Goal: Task Accomplishment & Management: Use online tool/utility

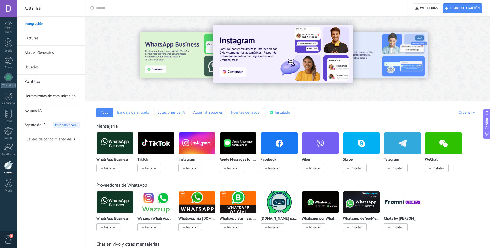
click at [43, 23] on link "Integración" at bounding box center [52, 24] width 55 height 14
click at [7, 28] on div at bounding box center [9, 25] width 8 height 8
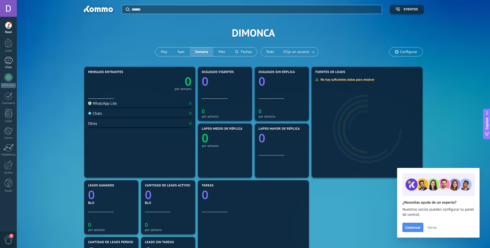
click at [11, 64] on link "Chats" at bounding box center [8, 63] width 17 height 12
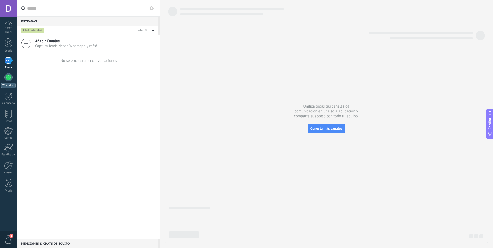
click at [6, 80] on div at bounding box center [8, 77] width 8 height 8
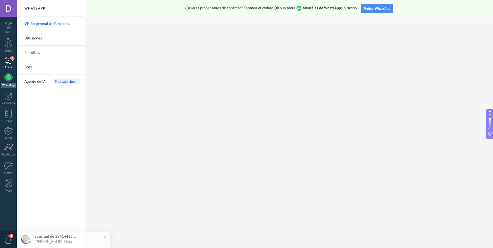
click at [10, 61] on div "1" at bounding box center [8, 60] width 8 height 7
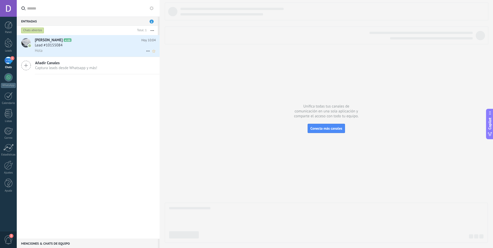
click at [97, 47] on div "Lead #10155084" at bounding box center [95, 45] width 121 height 5
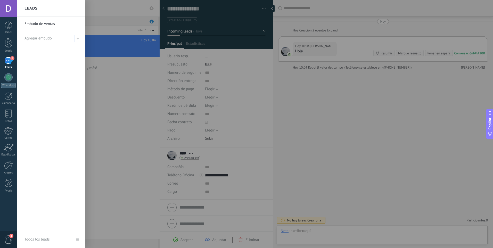
scroll to position [8, 0]
click at [306, 87] on div at bounding box center [263, 124] width 493 height 248
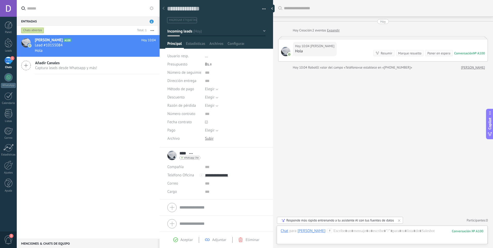
click at [172, 157] on div "**** [PERSON_NAME] **** [PERSON_NAME] Abrir detalle Copie el nombre Desatar Con…" at bounding box center [183, 155] width 33 height 13
click at [284, 50] on div at bounding box center [285, 51] width 9 height 9
click at [189, 154] on icon at bounding box center [190, 153] width 3 height 1
click at [204, 163] on link "Abrir detalle" at bounding box center [207, 160] width 21 height 5
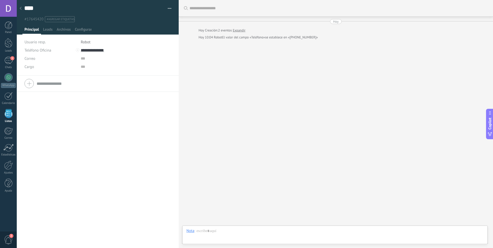
click at [24, 7] on div at bounding box center [20, 9] width 7 height 10
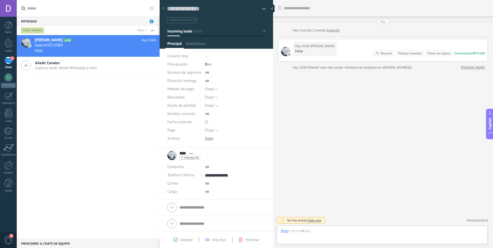
scroll to position [8, 0]
click at [326, 127] on div "Buscar Carga más [DATE] [DATE] Creación: 2 eventos Expandir [DATE] 10:04 [PERSO…" at bounding box center [383, 124] width 220 height 248
click at [133, 149] on div "[PERSON_NAME] A100 [DATE] 10:04 Lead #10155084 Hola Añadir Canales Captura lead…" at bounding box center [88, 137] width 143 height 204
click at [271, 10] on div at bounding box center [274, 9] width 8 height 8
type textarea "**********"
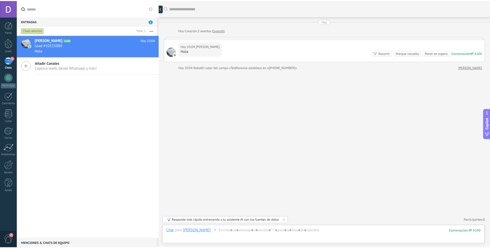
scroll to position [5, 0]
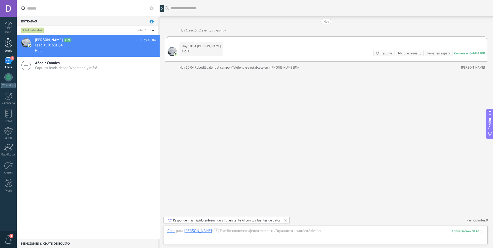
click at [10, 41] on div at bounding box center [9, 43] width 8 height 10
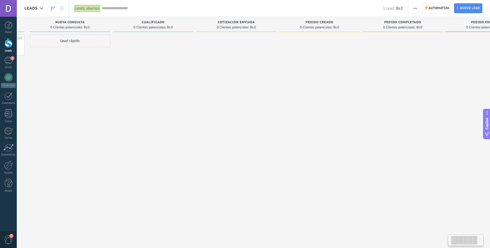
drag, startPoint x: 97, startPoint y: 205, endPoint x: 124, endPoint y: 205, distance: 26.8
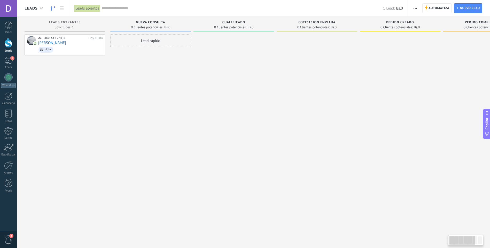
drag, startPoint x: 120, startPoint y: 198, endPoint x: 59, endPoint y: 198, distance: 60.6
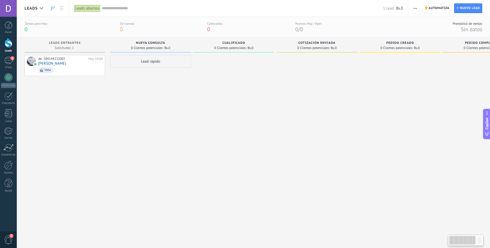
click at [52, 78] on div "de: 584144232007 [DATE] 10:04 [PERSON_NAME]" at bounding box center [65, 145] width 81 height 181
click at [62, 5] on link at bounding box center [61, 8] width 9 height 10
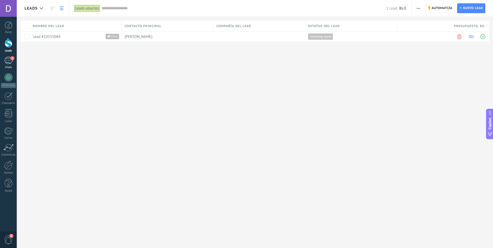
click at [9, 61] on div "1" at bounding box center [8, 60] width 8 height 7
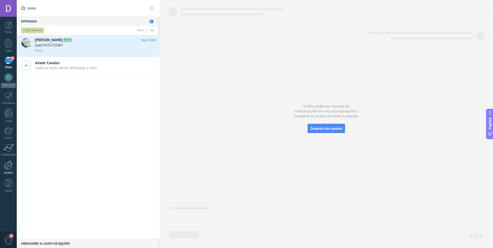
click at [7, 167] on div at bounding box center [8, 165] width 9 height 9
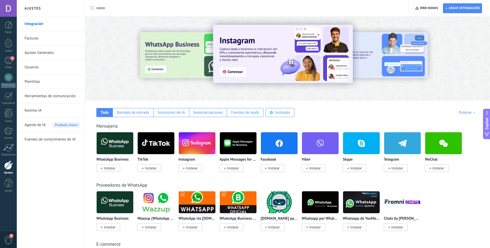
click at [55, 97] on link "Herramientas de comunicación" at bounding box center [52, 96] width 55 height 14
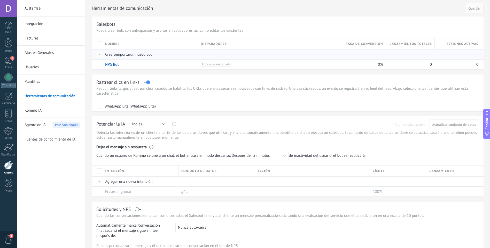
click at [109, 55] on span "Crear" at bounding box center [109, 54] width 9 height 5
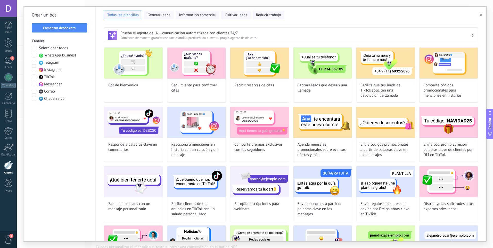
click at [34, 56] on span at bounding box center [34, 55] width 5 height 5
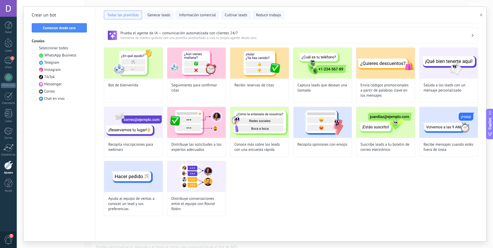
click at [34, 56] on span at bounding box center [34, 55] width 5 height 5
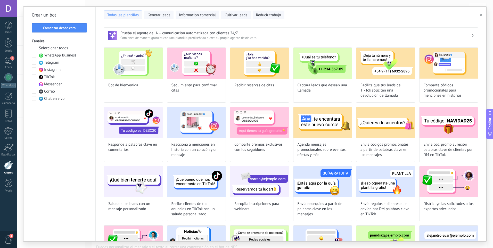
click at [34, 56] on span at bounding box center [34, 55] width 5 height 5
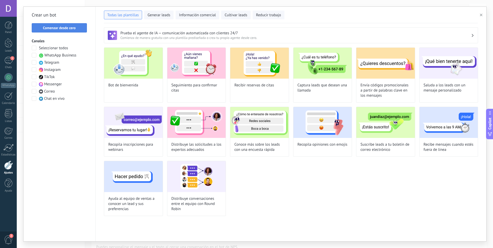
click at [60, 31] on button "Comenzar desde cero" at bounding box center [59, 27] width 55 height 9
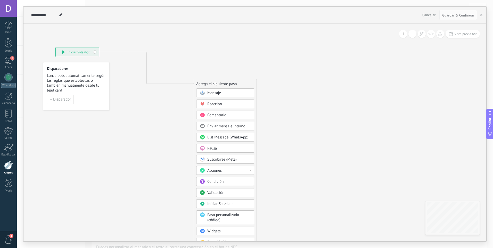
drag, startPoint x: 157, startPoint y: 66, endPoint x: 80, endPoint y: 51, distance: 79.1
click at [80, 51] on div "**********" at bounding box center [77, 51] width 43 height 9
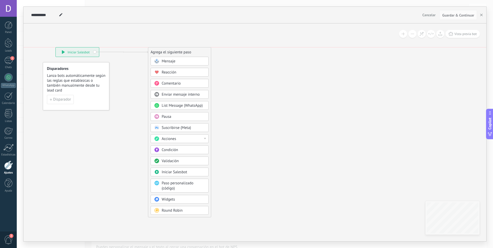
drag, startPoint x: 211, startPoint y: 81, endPoint x: 171, endPoint y: 53, distance: 48.3
click at [171, 53] on div "Agrega el siguiente paso" at bounding box center [179, 52] width 63 height 9
click at [173, 61] on span "Mensaje" at bounding box center [169, 61] width 14 height 5
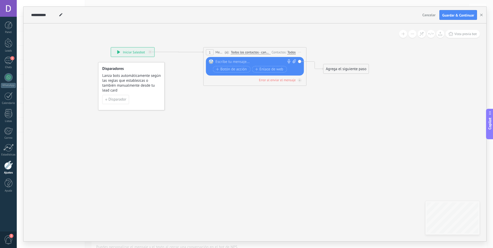
click at [247, 61] on div at bounding box center [254, 61] width 77 height 5
click at [189, 62] on div "**********" at bounding box center [189, 62] width 0 height 0
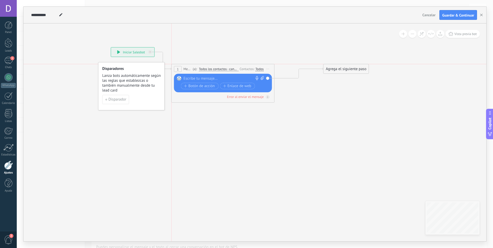
drag, startPoint x: 306, startPoint y: 49, endPoint x: 275, endPoint y: 67, distance: 35.6
click at [275, 67] on div "1 Mensaje ******* (a): Todos los contactos - canales seleccionados Todos los co…" at bounding box center [223, 83] width 103 height 39
click at [226, 69] on span "Todos los contactos - canales seleccionados" at bounding box center [218, 69] width 39 height 4
click at [226, 69] on button "Todos los contactos - canales seleccionados" at bounding box center [228, 69] width 65 height 9
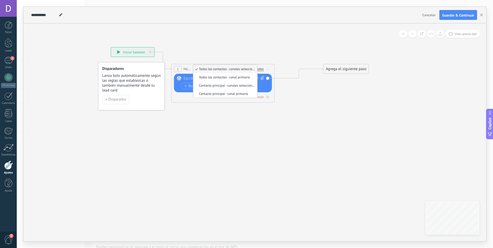
click at [226, 69] on span "Todos los contactos - canales seleccionados" at bounding box center [224, 69] width 62 height 4
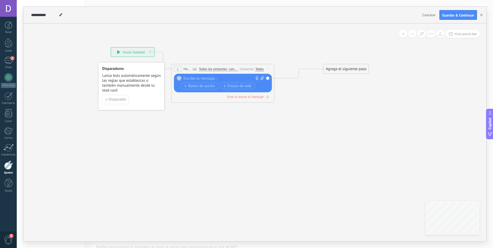
click at [262, 69] on div "Todos" at bounding box center [260, 69] width 8 height 4
click at [236, 73] on div "1 Mensaje ******* (a): Todos los contactos - canales seleccionados Todos los co…" at bounding box center [223, 69] width 103 height 10
click at [232, 77] on div at bounding box center [222, 78] width 77 height 5
click at [207, 96] on div "Error al enviar el mensaje" at bounding box center [223, 96] width 98 height 5
click at [204, 88] on span "Botón de acción" at bounding box center [199, 86] width 31 height 4
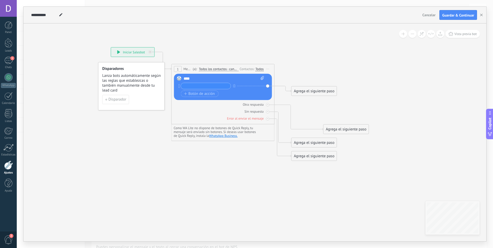
click at [307, 60] on icon at bounding box center [231, 104] width 499 height 372
click at [269, 67] on span "Iniciar vista previa aquí Cambiar nombre Duplicar [GEOGRAPHIC_DATA]" at bounding box center [268, 68] width 8 height 7
click at [281, 103] on div "Borrar" at bounding box center [291, 102] width 51 height 9
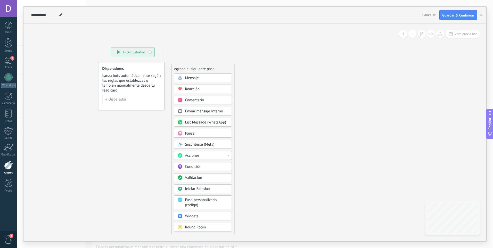
click at [204, 51] on icon at bounding box center [155, 140] width 347 height 445
click at [210, 158] on div "Acciones" at bounding box center [206, 155] width 43 height 5
click at [234, 147] on div "Agrega el siguiente paso Mensaje Mensaje Mensaje Reacción Comentario Enviar men…" at bounding box center [203, 149] width 63 height 170
click at [207, 178] on div "Validación" at bounding box center [206, 177] width 43 height 5
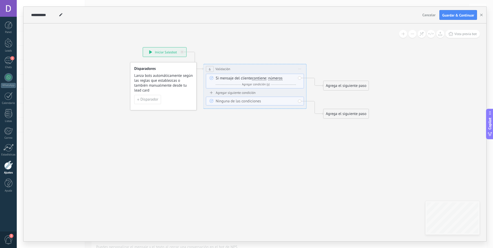
click at [277, 79] on span "números" at bounding box center [275, 78] width 14 height 4
click at [277, 79] on button "números" at bounding box center [298, 78] width 65 height 9
click at [280, 87] on span "letras" at bounding box center [294, 87] width 62 height 5
click at [274, 78] on span "letras" at bounding box center [272, 78] width 9 height 4
click at [274, 78] on button "letras" at bounding box center [298, 78] width 65 height 9
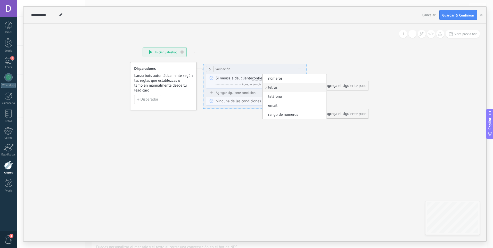
click at [221, 83] on div "Y Agregar condición (y)" at bounding box center [256, 84] width 80 height 5
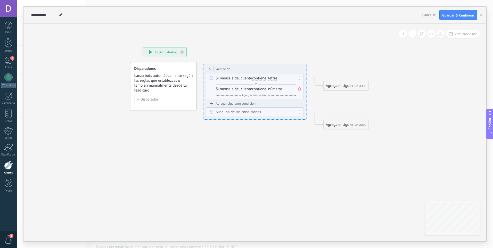
click at [299, 89] on icon at bounding box center [300, 88] width 3 height 3
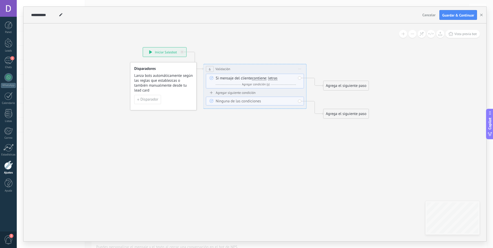
click at [300, 69] on icon at bounding box center [300, 69] width 3 height 1
click at [313, 102] on div "Borrar" at bounding box center [323, 102] width 51 height 9
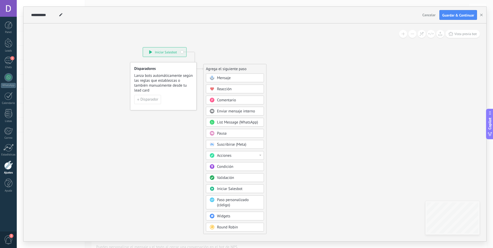
click at [237, 79] on div "Mensaje" at bounding box center [238, 78] width 43 height 5
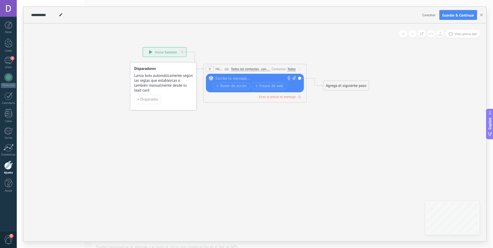
click at [252, 80] on div at bounding box center [254, 78] width 77 height 5
click at [341, 88] on div "Agrega el siguiente paso" at bounding box center [346, 86] width 45 height 9
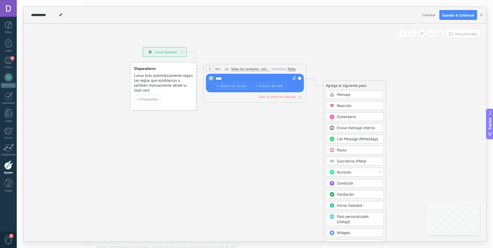
click at [356, 151] on div "Pausa" at bounding box center [358, 150] width 43 height 5
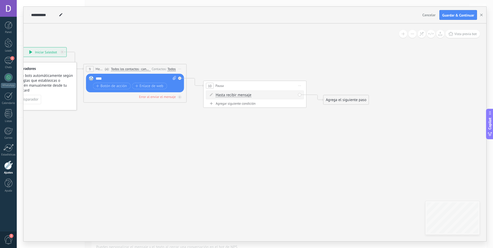
click at [349, 99] on div "Agrega el siguiente paso" at bounding box center [346, 100] width 45 height 9
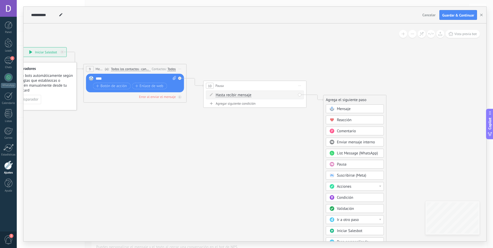
click at [344, 108] on span "Mensaje" at bounding box center [344, 109] width 14 height 5
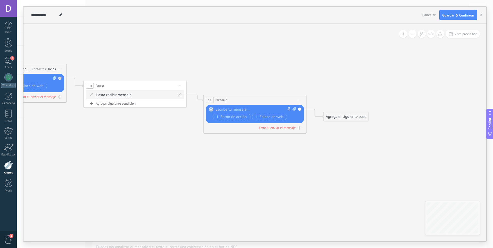
click at [247, 108] on div at bounding box center [254, 109] width 77 height 5
click at [262, 148] on icon at bounding box center [127, 90] width 707 height 345
click at [126, 137] on icon at bounding box center [127, 90] width 707 height 345
drag, startPoint x: 231, startPoint y: 218, endPoint x: 258, endPoint y: 210, distance: 28.0
drag, startPoint x: 198, startPoint y: 183, endPoint x: 0, endPoint y: 132, distance: 204.4
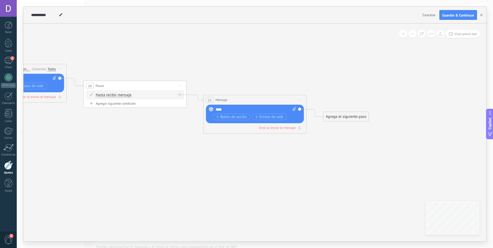
drag, startPoint x: 41, startPoint y: 127, endPoint x: 45, endPoint y: 128, distance: 3.8
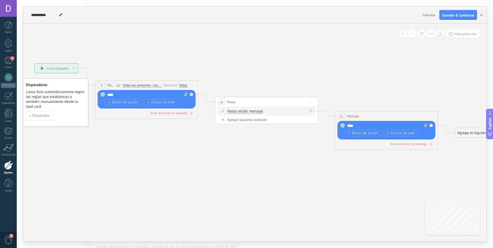
drag, startPoint x: 45, startPoint y: 128, endPoint x: 196, endPoint y: 149, distance: 151.7
click at [195, 149] on icon at bounding box center [259, 106] width 707 height 345
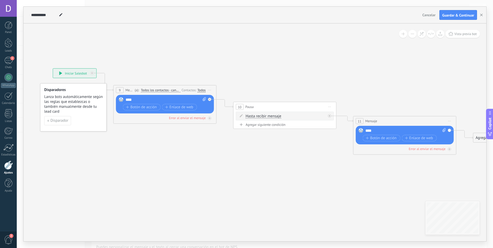
drag, startPoint x: 114, startPoint y: 73, endPoint x: 101, endPoint y: 75, distance: 13.6
click at [211, 89] on span "Iniciar vista previa aquí Cambiar nombre Duplicar [GEOGRAPHIC_DATA]" at bounding box center [210, 89] width 8 height 7
click at [152, 147] on icon at bounding box center [277, 111] width 707 height 345
click at [210, 100] on icon at bounding box center [210, 100] width 2 height 2
drag, startPoint x: 249, startPoint y: 139, endPoint x: 177, endPoint y: 149, distance: 73.3
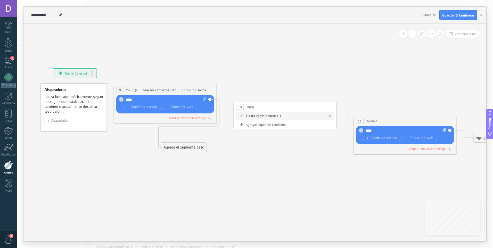
click at [177, 149] on div "Agrega el siguiente paso" at bounding box center [184, 147] width 45 height 9
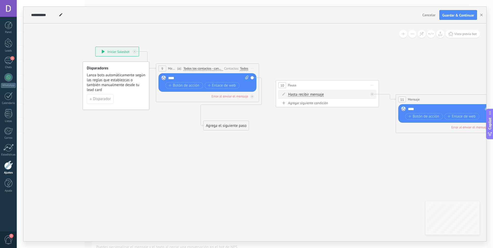
drag, startPoint x: 211, startPoint y: 141, endPoint x: 266, endPoint y: 117, distance: 60.0
click at [266, 117] on icon at bounding box center [319, 90] width 707 height 345
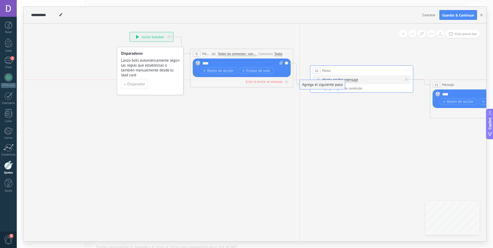
drag, startPoint x: 268, startPoint y: 113, endPoint x: 335, endPoint y: 82, distance: 74.2
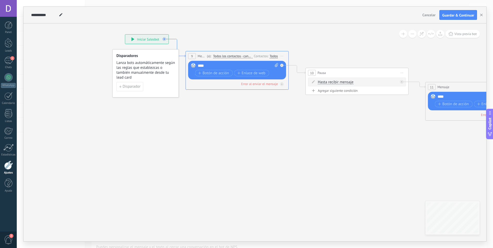
drag, startPoint x: 189, startPoint y: 53, endPoint x: 184, endPoint y: 55, distance: 5.4
click at [184, 55] on icon at bounding box center [177, 48] width 17 height 18
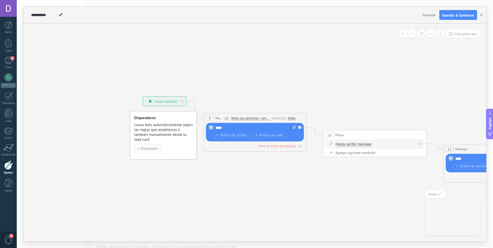
click at [158, 149] on span "Disparador" at bounding box center [150, 149] width 18 height 4
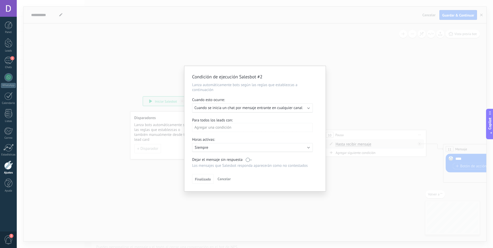
click at [266, 108] on span "Cuando se inicia un chat por mensaje entrante en cualquier canal" at bounding box center [249, 108] width 108 height 5
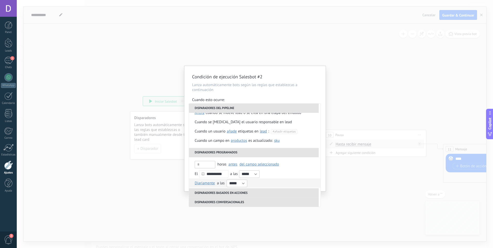
scroll to position [52, 0]
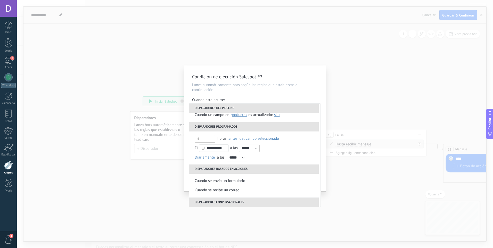
click at [266, 96] on div "Condición de ejecución Salesbot #2 Lanza automáticamente bots según las reglas …" at bounding box center [255, 128] width 141 height 125
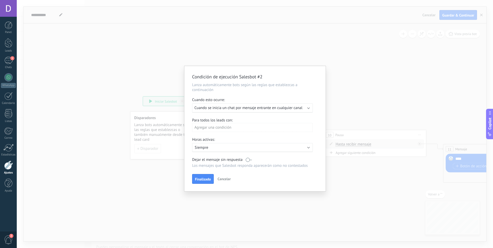
click at [229, 129] on div "Agregar una condición" at bounding box center [252, 127] width 121 height 9
click at [267, 100] on div at bounding box center [255, 128] width 141 height 125
click at [208, 178] on span "Finalizado" at bounding box center [203, 180] width 16 height 4
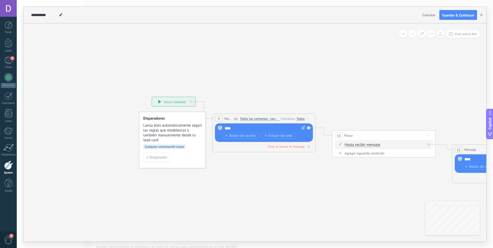
drag, startPoint x: 203, startPoint y: 124, endPoint x: 215, endPoint y: 126, distance: 12.8
click at [215, 126] on icon at bounding box center [376, 140] width 707 height 345
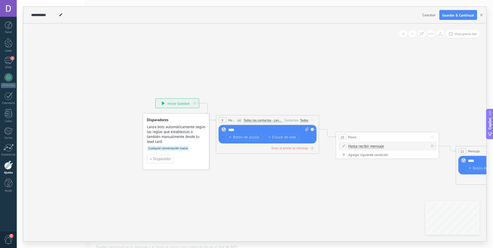
click at [165, 161] on span "Disparador" at bounding box center [162, 159] width 18 height 4
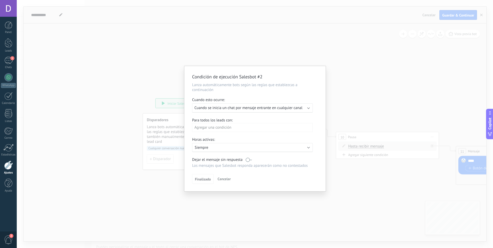
click at [236, 109] on span "Cuando se inicia un chat por mensaje entrante en cualquier canal" at bounding box center [249, 108] width 108 height 5
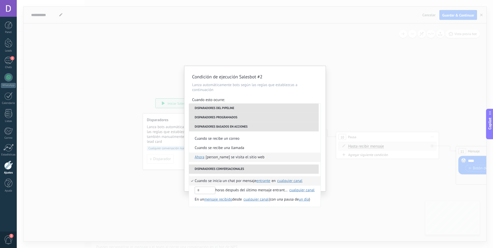
scroll to position [122, 0]
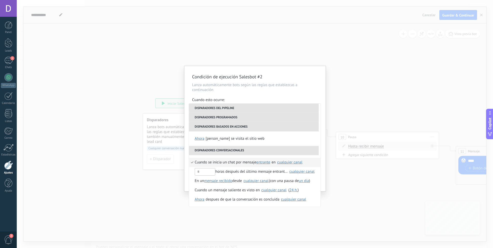
click at [267, 219] on div "Condición de ejecución Salesbot #2 Lanza automáticamente bots según las reglas …" at bounding box center [255, 124] width 477 height 248
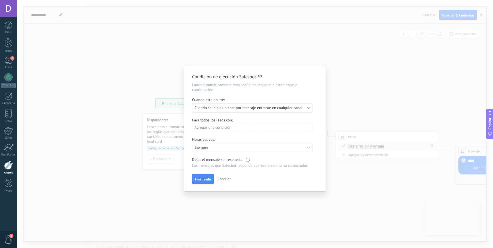
click at [268, 209] on div "Condición de ejecución Salesbot #2 Lanza automáticamente bots según las reglas …" at bounding box center [255, 124] width 477 height 248
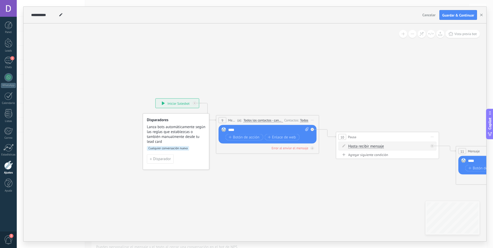
click at [249, 192] on icon at bounding box center [380, 142] width 707 height 345
click at [225, 100] on icon at bounding box center [380, 142] width 707 height 345
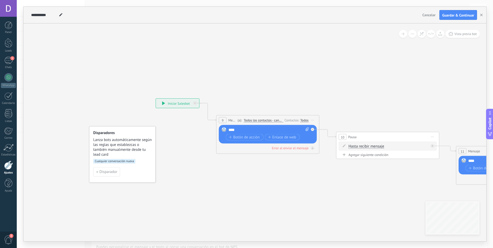
drag, startPoint x: 200, startPoint y: 123, endPoint x: 146, endPoint y: 136, distance: 55.5
click at [146, 136] on div "Disparadores Lanza bots automáticamente según las reglas que establezcas o tamb…" at bounding box center [122, 144] width 59 height 27
click at [123, 163] on span "Cualquier conversación nueva" at bounding box center [114, 161] width 42 height 5
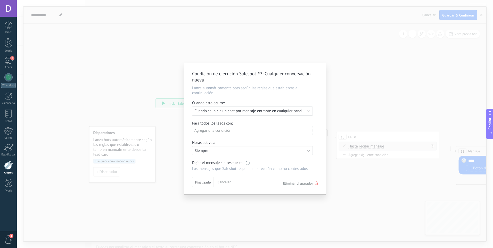
click at [229, 130] on div "Agregar una condición" at bounding box center [252, 130] width 121 height 9
click at [260, 137] on div at bounding box center [255, 129] width 141 height 132
click at [204, 183] on span "Finalizado" at bounding box center [203, 183] width 16 height 4
drag, startPoint x: 217, startPoint y: 183, endPoint x: 223, endPoint y: 183, distance: 6.2
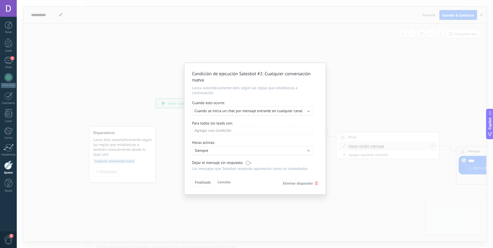
click at [220, 183] on button "Cancelar" at bounding box center [224, 182] width 17 height 8
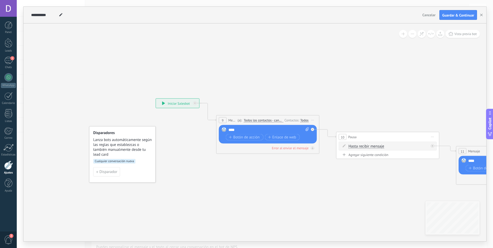
click at [228, 179] on icon at bounding box center [380, 142] width 707 height 345
click at [451, 16] on span "Guardar & Continuar" at bounding box center [459, 15] width 32 height 4
click at [185, 105] on div "**********" at bounding box center [177, 103] width 43 height 9
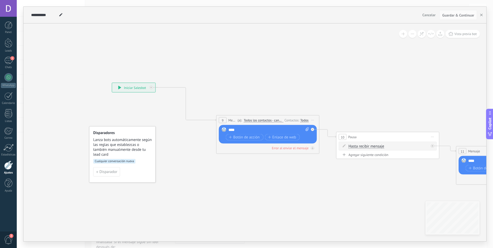
drag, startPoint x: 179, startPoint y: 106, endPoint x: 135, endPoint y: 89, distance: 47.5
click at [135, 89] on div "**********" at bounding box center [133, 87] width 43 height 9
click at [134, 85] on div "**********" at bounding box center [133, 86] width 43 height 9
drag, startPoint x: 194, startPoint y: 118, endPoint x: 199, endPoint y: 118, distance: 5.2
click at [194, 118] on icon at bounding box center [357, 133] width 751 height 361
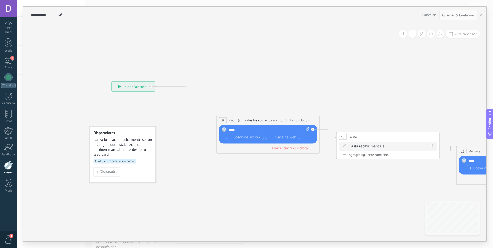
click at [226, 119] on div "9" at bounding box center [223, 120] width 8 height 6
click at [226, 120] on div "9" at bounding box center [223, 120] width 8 height 6
click at [313, 122] on span "Iniciar vista previa aquí Cambiar nombre Duplicar [GEOGRAPHIC_DATA]" at bounding box center [313, 120] width 8 height 7
click at [338, 130] on div "Iniciar vista previa aquí" at bounding box center [336, 127] width 51 height 9
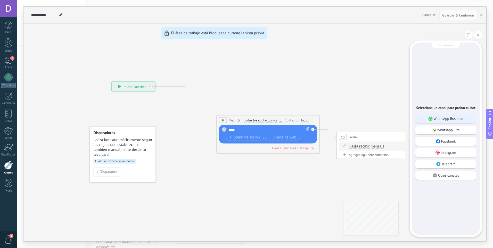
click at [463, 120] on p "WhatsApp Business" at bounding box center [449, 118] width 30 height 5
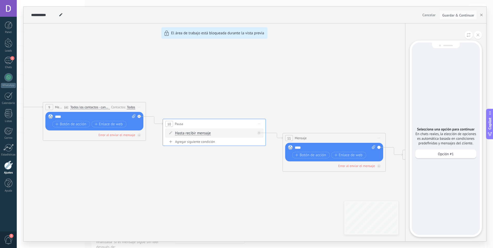
click at [445, 233] on div "Selecciona una opción para continuar En chats reales, la elección de opciones e…" at bounding box center [446, 139] width 68 height 193
click at [477, 36] on icon at bounding box center [478, 35] width 3 height 3
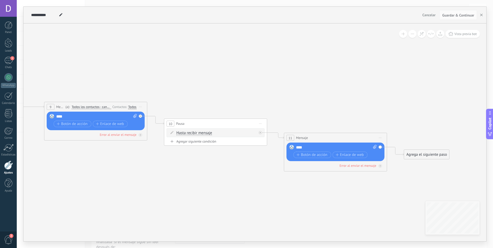
drag, startPoint x: 219, startPoint y: 75, endPoint x: 222, endPoint y: 73, distance: 4.0
click at [220, 74] on icon at bounding box center [185, 120] width 751 height 361
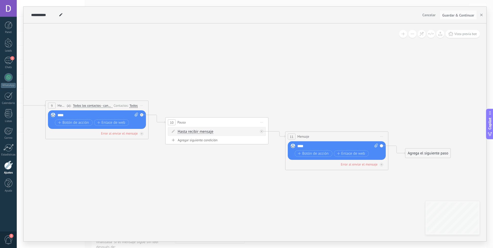
drag, startPoint x: 195, startPoint y: 233, endPoint x: 237, endPoint y: 228, distance: 42.6
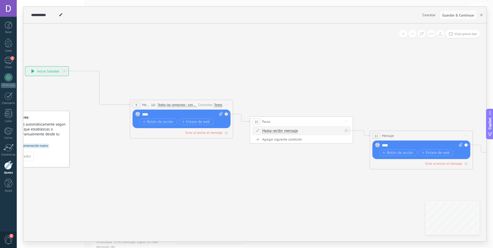
drag, startPoint x: 255, startPoint y: 209, endPoint x: 324, endPoint y: 206, distance: 69.5
click at [348, 211] on icon at bounding box center [271, 118] width 751 height 361
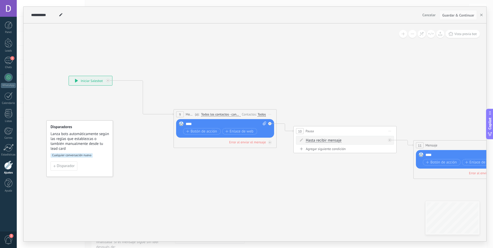
drag, startPoint x: 158, startPoint y: 172, endPoint x: 180, endPoint y: 175, distance: 22.7
click at [180, 175] on icon at bounding box center [315, 127] width 751 height 361
drag, startPoint x: 177, startPoint y: 156, endPoint x: 165, endPoint y: 154, distance: 11.7
click at [165, 154] on icon at bounding box center [311, 127] width 751 height 361
click at [52, 16] on input "**********" at bounding box center [44, 15] width 26 height 4
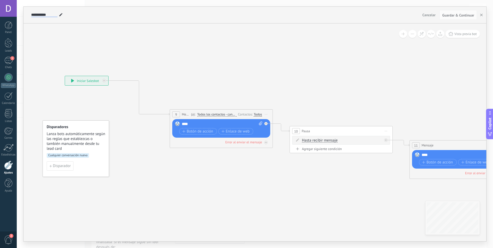
click at [52, 16] on input "**********" at bounding box center [44, 15] width 26 height 4
type input "******"
click at [139, 52] on icon at bounding box center [311, 127] width 751 height 361
click at [148, 118] on icon at bounding box center [311, 127] width 751 height 361
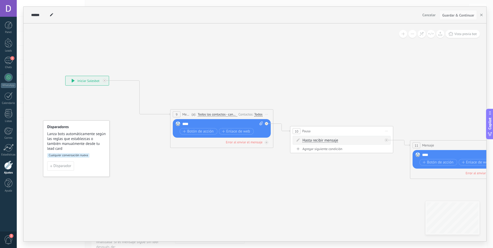
click at [195, 117] on div "9 Mensaje ******* (a): Todos los contactos - canales seleccionados Todos los co…" at bounding box center [222, 115] width 103 height 10
click at [188, 112] on span "Mensaje" at bounding box center [186, 114] width 8 height 5
click at [184, 115] on span "Mensaje" at bounding box center [186, 114] width 8 height 5
click at [212, 113] on span "Todos los contactos - canales seleccionados" at bounding box center [217, 115] width 39 height 4
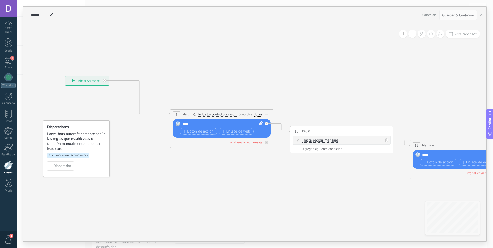
click at [212, 113] on button "Todos los contactos - canales seleccionados" at bounding box center [227, 114] width 65 height 9
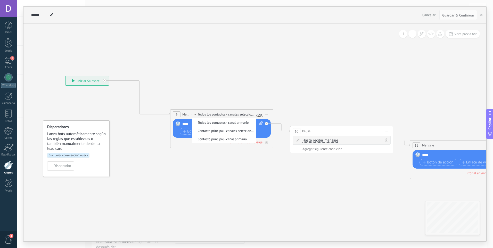
click at [259, 115] on div "Todos" at bounding box center [258, 115] width 8 height 4
click at [286, 105] on icon at bounding box center [311, 127] width 751 height 361
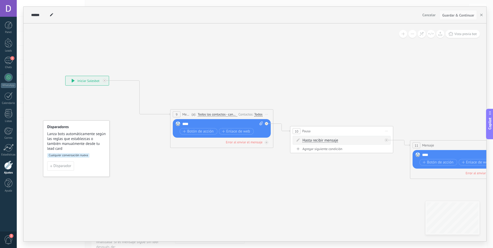
click at [271, 111] on div "9 Mensaje ******* (a): Todos los contactos - canales seleccionados Todos los co…" at bounding box center [222, 115] width 103 height 10
click at [269, 113] on span "Iniciar vista previa aquí Cambiar nombre Duplicar [GEOGRAPHIC_DATA]" at bounding box center [267, 114] width 8 height 7
click at [284, 138] on div "Duplicar" at bounding box center [290, 139] width 51 height 9
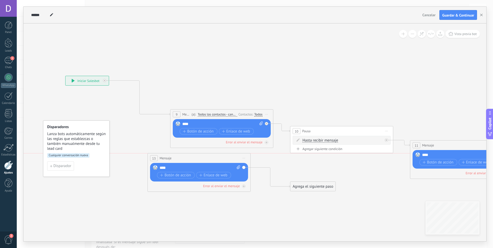
drag, startPoint x: 237, startPoint y: 172, endPoint x: 213, endPoint y: 159, distance: 26.7
click at [213, 159] on div "13 Mensaje ******* (a): Todos los contactos - canales seleccionados Todos los c…" at bounding box center [199, 159] width 103 height 10
drag, startPoint x: 317, startPoint y: 186, endPoint x: 107, endPoint y: 82, distance: 234.4
click at [107, 82] on div "Agrega el siguiente paso" at bounding box center [100, 81] width 45 height 9
drag, startPoint x: 111, startPoint y: 91, endPoint x: 196, endPoint y: 134, distance: 95.1
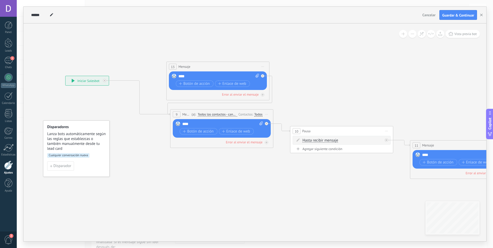
drag, startPoint x: 189, startPoint y: 159, endPoint x: 209, endPoint y: 68, distance: 93.1
click at [209, 68] on div "13 Mensaje ******* (a): Todos los contactos - canales seleccionados Todos los c…" at bounding box center [218, 67] width 103 height 10
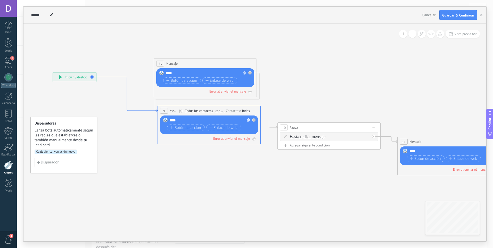
drag, startPoint x: 150, startPoint y: 114, endPoint x: 154, endPoint y: 93, distance: 20.7
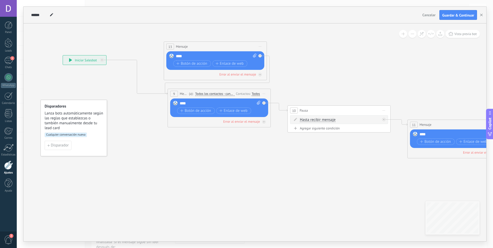
drag, startPoint x: 168, startPoint y: 94, endPoint x: 155, endPoint y: 99, distance: 13.8
click at [185, 87] on div "**********" at bounding box center [185, 87] width 0 height 0
click at [167, 94] on icon at bounding box center [137, 77] width 61 height 35
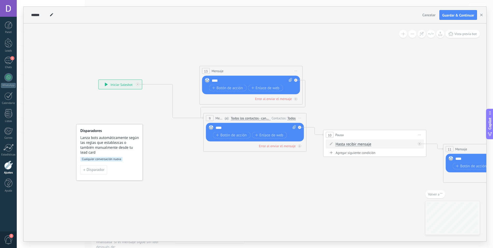
click at [206, 117] on div "9" at bounding box center [210, 118] width 8 height 6
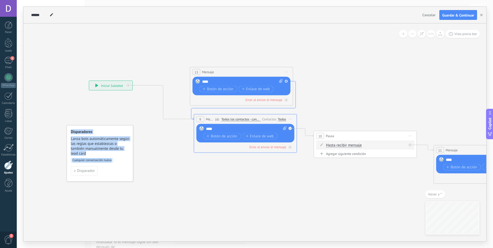
drag, startPoint x: 203, startPoint y: 118, endPoint x: 195, endPoint y: 107, distance: 13.5
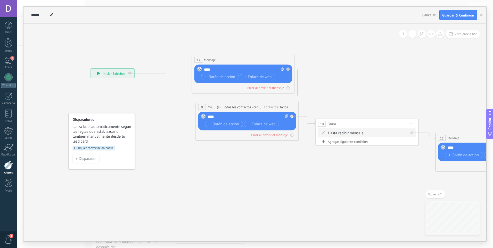
click at [195, 108] on icon at bounding box center [245, 88] width 105 height 39
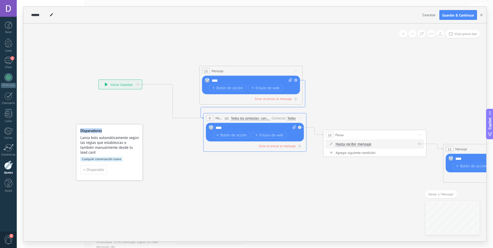
click at [195, 108] on icon at bounding box center [345, 124] width 751 height 375
click at [138, 85] on icon at bounding box center [138, 85] width 2 height 2
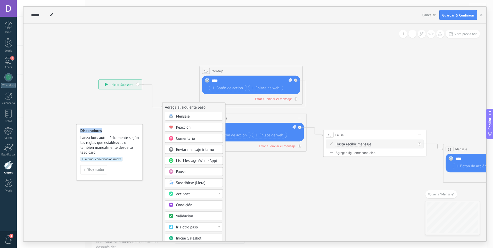
drag, startPoint x: 185, startPoint y: 101, endPoint x: 185, endPoint y: 121, distance: 19.6
click at [185, 112] on div "Agrega el siguiente paso" at bounding box center [194, 107] width 63 height 9
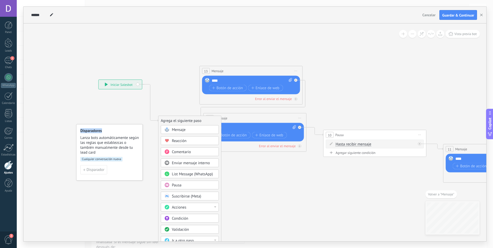
click at [298, 74] on span "Iniciar vista previa aquí Cambiar nombre Duplicar [GEOGRAPHIC_DATA]" at bounding box center [296, 70] width 8 height 7
click at [306, 105] on div "Borrar" at bounding box center [319, 104] width 51 height 9
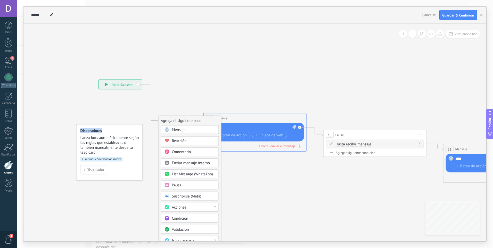
click at [189, 140] on div "Reacción" at bounding box center [193, 141] width 43 height 5
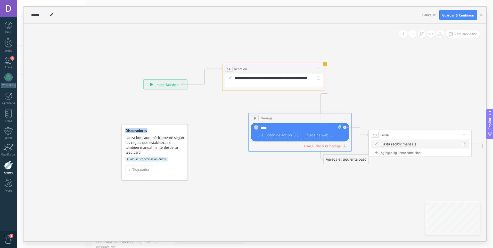
drag, startPoint x: 253, startPoint y: 121, endPoint x: 271, endPoint y: 68, distance: 56.0
click at [271, 68] on div "14 Reacción ******** Iniciar vista previa aquí Cambiar nombre Duplicar [GEOGRAP…" at bounding box center [274, 69] width 103 height 10
drag, startPoint x: 349, startPoint y: 160, endPoint x: 374, endPoint y: 86, distance: 77.3
click at [371, 90] on div "Agrega el siguiente paso" at bounding box center [364, 91] width 45 height 9
click at [375, 86] on div "Agrega el siguiente paso" at bounding box center [365, 90] width 45 height 9
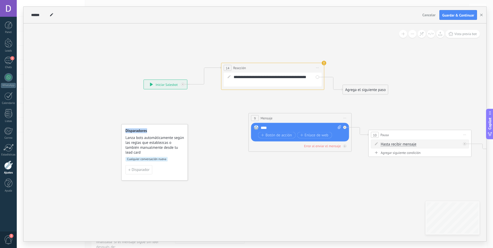
click at [377, 88] on div "Agrega el siguiente paso" at bounding box center [365, 90] width 45 height 9
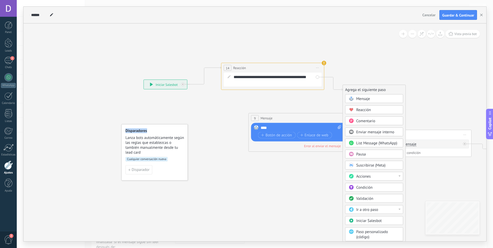
click at [381, 131] on span "Enviar mensaje interno" at bounding box center [376, 132] width 38 height 5
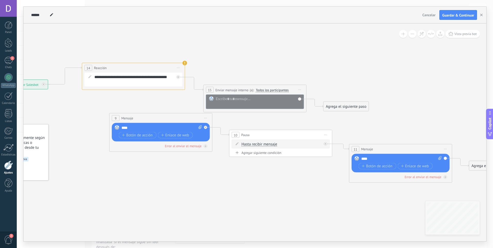
click at [300, 91] on span "Iniciar vista previa aquí Cambiar nombre Duplicar [GEOGRAPHIC_DATA]" at bounding box center [300, 89] width 8 height 7
click at [314, 125] on div "Borrar" at bounding box center [323, 123] width 51 height 9
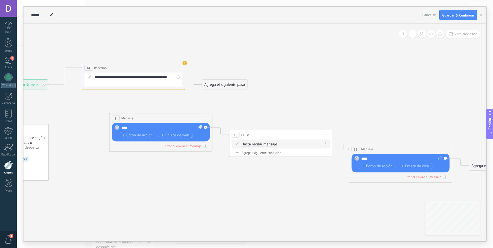
click at [234, 85] on div "Agrega el siguiente paso" at bounding box center [224, 85] width 45 height 9
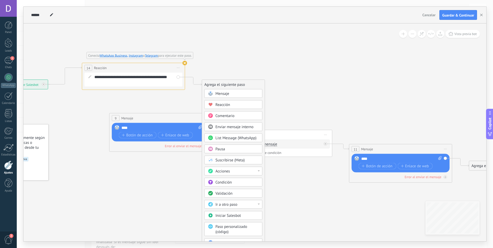
click at [187, 64] on icon at bounding box center [185, 63] width 5 height 5
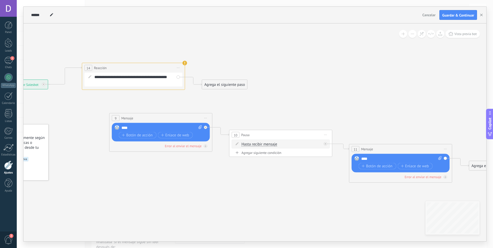
click at [183, 64] on use at bounding box center [185, 63] width 5 height 5
click at [185, 63] on use at bounding box center [185, 63] width 5 height 5
click at [187, 63] on icon at bounding box center [250, 123] width 751 height 378
click at [183, 63] on use at bounding box center [183, 63] width 5 height 5
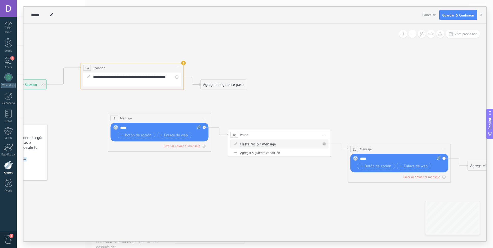
click at [183, 63] on use at bounding box center [183, 63] width 5 height 5
click at [179, 69] on span "Iniciar vista previa aquí Cambiar nombre Duplicar [GEOGRAPHIC_DATA]" at bounding box center [177, 67] width 8 height 7
click at [188, 103] on div "Borrar" at bounding box center [200, 101] width 51 height 9
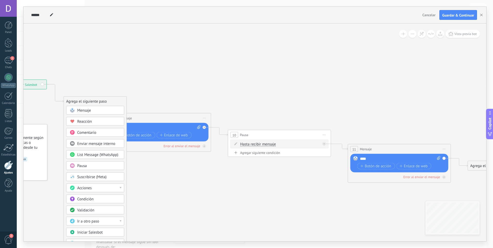
click at [115, 153] on span "List Message (WhatsApp)" at bounding box center [97, 155] width 41 height 5
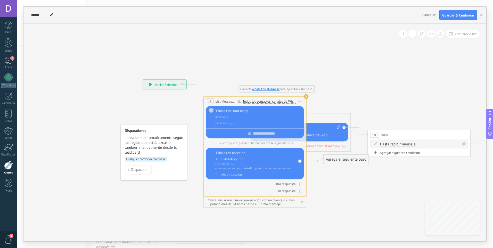
click at [302, 102] on span "Iniciar vista previa aquí Cambiar nombre Duplicar [GEOGRAPHIC_DATA]" at bounding box center [300, 101] width 8 height 7
click at [317, 137] on div "Borrar" at bounding box center [323, 135] width 51 height 9
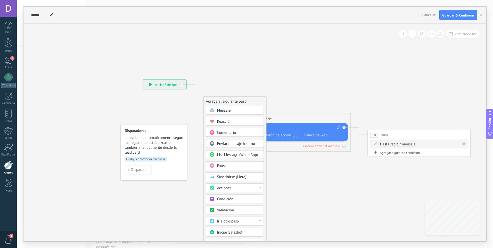
click at [246, 188] on div "Acciones" at bounding box center [238, 188] width 43 height 5
click at [267, 178] on icon at bounding box center [389, 179] width 751 height 456
click at [246, 200] on div "Condición" at bounding box center [238, 199] width 43 height 5
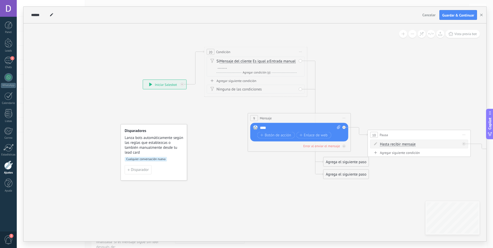
drag, startPoint x: 259, startPoint y: 101, endPoint x: 260, endPoint y: 50, distance: 51.1
click at [260, 50] on div "20 Condición ********* Iniciar vista previa aquí Cambiar nombre Duplicar [GEOGR…" at bounding box center [256, 52] width 103 height 10
drag, startPoint x: 355, startPoint y: 160, endPoint x: 279, endPoint y: 126, distance: 82.8
click at [226, 69] on div "Y Agregar condición (y)" at bounding box center [256, 71] width 80 height 5
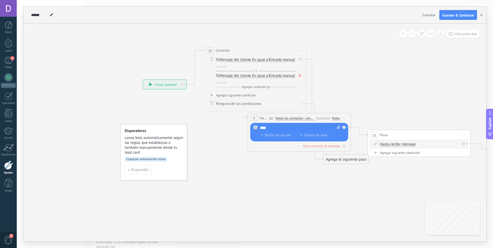
click at [299, 77] on icon at bounding box center [300, 75] width 3 height 3
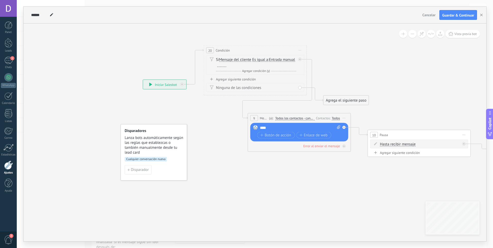
click at [288, 61] on span "Entrada manual" at bounding box center [282, 60] width 26 height 4
click at [288, 61] on button "Entrada manual" at bounding box center [299, 59] width 65 height 9
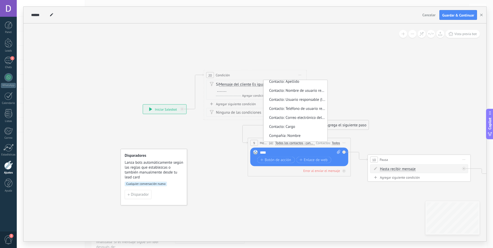
click at [233, 93] on div "Si Mensaje del cliente Mensaje del cliente Comentario del cliente El cliente Có…" at bounding box center [256, 90] width 80 height 17
click at [279, 84] on span "Entrada manual" at bounding box center [282, 85] width 26 height 4
click at [279, 84] on button "Entrada manual" at bounding box center [299, 84] width 65 height 9
drag, startPoint x: 229, startPoint y: 94, endPoint x: 225, endPoint y: 94, distance: 3.9
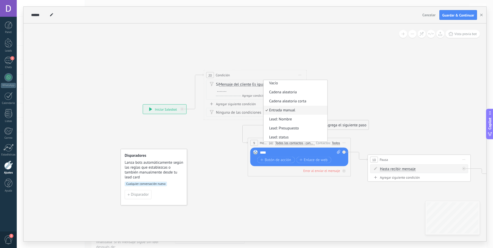
click at [227, 94] on div "Y Agregar condición (y)" at bounding box center [256, 95] width 80 height 5
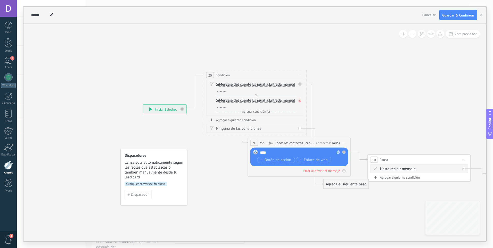
click at [223, 91] on div at bounding box center [222, 90] width 9 height 4
click at [299, 102] on icon at bounding box center [300, 100] width 3 height 3
click at [222, 91] on div at bounding box center [222, 90] width 9 height 4
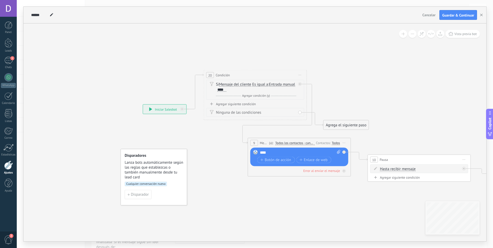
click at [342, 73] on icon at bounding box center [389, 139] width 751 height 396
drag, startPoint x: 336, startPoint y: 124, endPoint x: 348, endPoint y: 110, distance: 18.5
click at [348, 120] on div "Agrega el siguiente paso" at bounding box center [347, 124] width 45 height 9
drag, startPoint x: 363, startPoint y: 111, endPoint x: 396, endPoint y: 94, distance: 37.7
click at [396, 94] on div "Agrega el siguiente paso" at bounding box center [390, 91] width 45 height 9
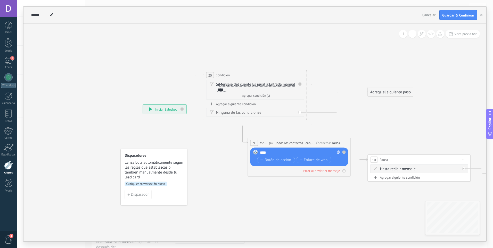
click at [396, 92] on div "Agrega el siguiente paso" at bounding box center [390, 92] width 45 height 9
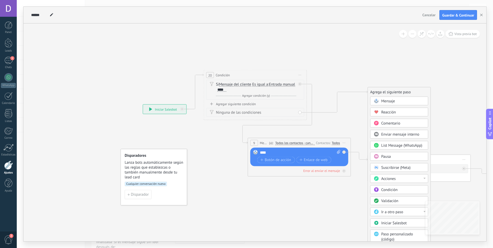
click at [393, 100] on span "Mensaje" at bounding box center [389, 101] width 14 height 5
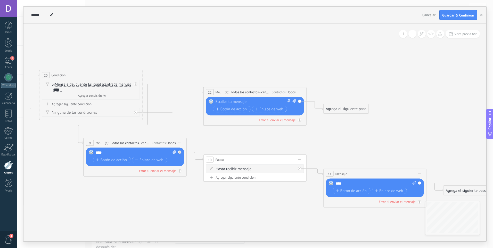
click at [226, 102] on div at bounding box center [254, 101] width 77 height 5
click at [241, 74] on icon at bounding box center [225, 139] width 751 height 396
click at [338, 124] on icon at bounding box center [225, 139] width 751 height 396
click at [252, 55] on icon at bounding box center [225, 139] width 751 height 396
click at [455, 13] on span "Guardar & Continuar" at bounding box center [459, 15] width 32 height 4
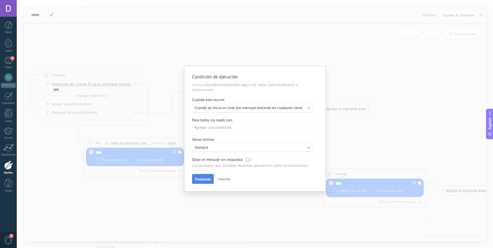
click at [202, 179] on span "Finalizado" at bounding box center [203, 180] width 16 height 4
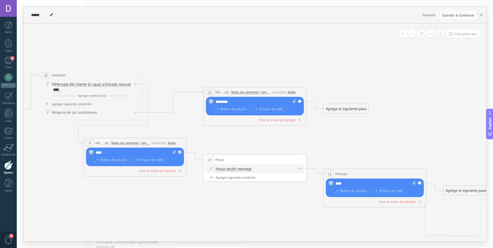
drag, startPoint x: 197, startPoint y: 201, endPoint x: 202, endPoint y: 200, distance: 4.7
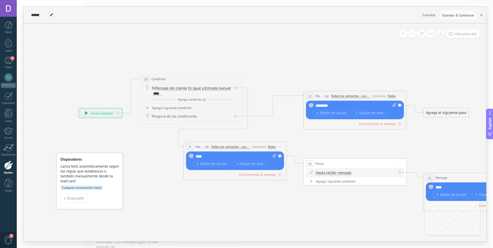
drag, startPoint x: 125, startPoint y: 205, endPoint x: 227, endPoint y: 209, distance: 102.0
click at [227, 209] on icon at bounding box center [325, 143] width 751 height 396
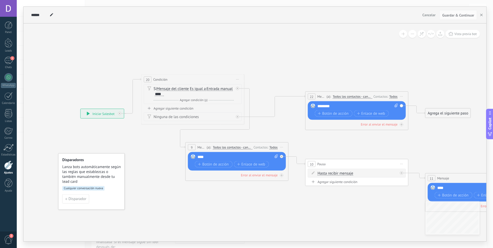
drag, startPoint x: 152, startPoint y: 153, endPoint x: 172, endPoint y: 154, distance: 19.7
click at [172, 154] on icon at bounding box center [326, 144] width 751 height 396
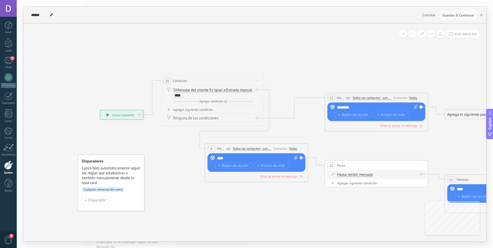
click at [125, 111] on div "**********" at bounding box center [121, 114] width 43 height 9
click at [51, 15] on use at bounding box center [51, 14] width 3 height 3
click at [65, 25] on icon at bounding box center [346, 145] width 751 height 396
click at [123, 114] on div "**********" at bounding box center [121, 114] width 43 height 9
drag, startPoint x: 123, startPoint y: 114, endPoint x: 104, endPoint y: 132, distance: 26.5
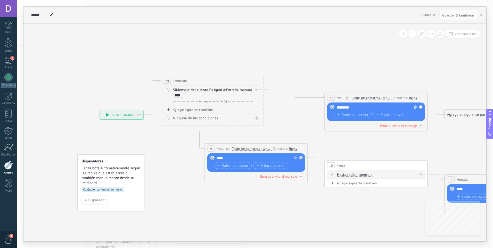
click at [104, 132] on icon at bounding box center [346, 145] width 751 height 396
click at [98, 204] on button "Disparador" at bounding box center [95, 200] width 27 height 9
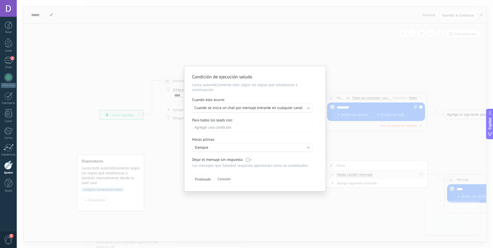
click at [274, 108] on span "Cuando se inicia un chat por mensaje entrante en cualquier canal" at bounding box center [249, 108] width 108 height 5
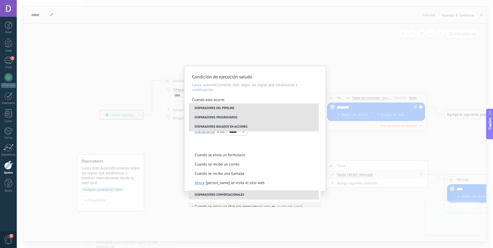
scroll to position [122, 0]
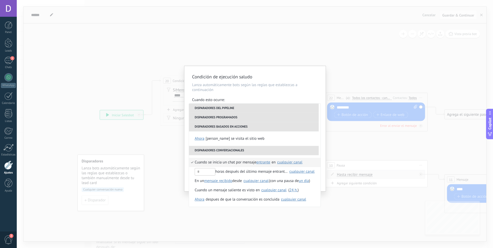
click at [287, 162] on div "cualquier canal" at bounding box center [289, 163] width 25 height 4
click at [289, 173] on span "584144232007" at bounding box center [299, 174] width 25 height 5
click at [151, 140] on div "Condición de ejecución saludo Lanza automáticamente bots según las reglas que e…" at bounding box center [255, 124] width 477 height 248
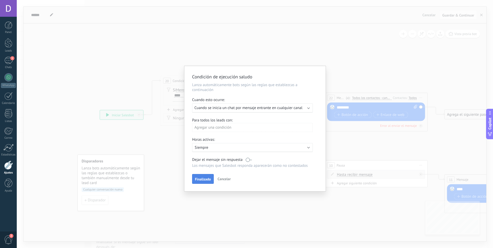
click at [205, 176] on button "Finalizado" at bounding box center [203, 179] width 22 height 10
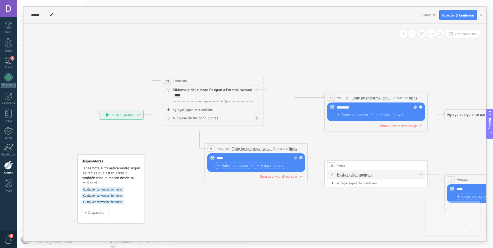
click at [184, 176] on icon at bounding box center [346, 145] width 751 height 396
drag, startPoint x: 455, startPoint y: 112, endPoint x: 458, endPoint y: 187, distance: 75.1
click at [5, 66] on link "1 Chats" at bounding box center [8, 63] width 17 height 12
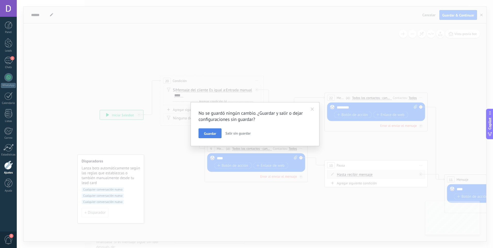
click at [213, 134] on span "Guardar" at bounding box center [210, 134] width 12 height 4
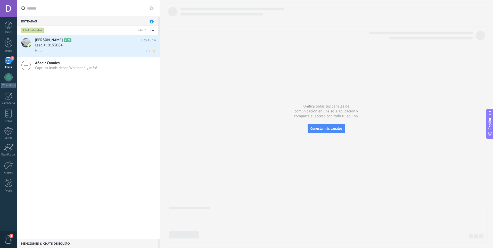
click at [91, 44] on div "Lead #10155084" at bounding box center [95, 45] width 121 height 5
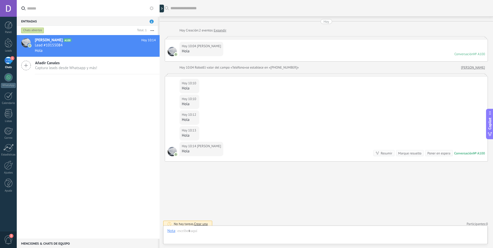
scroll to position [4, 0]
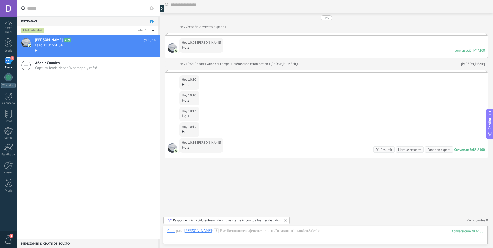
click at [230, 183] on div "Buscar Carga más [DATE] [DATE] Creación: 2 eventos Expandir [DATE] 10:04 [PERSO…" at bounding box center [327, 122] width 334 height 252
click at [230, 231] on div at bounding box center [325, 236] width 316 height 15
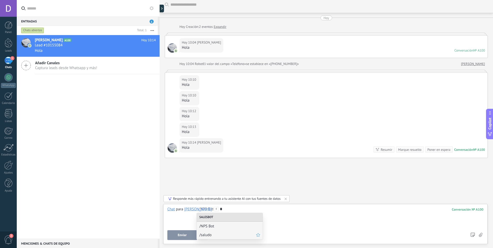
click at [219, 238] on div "/saludo" at bounding box center [230, 235] width 66 height 9
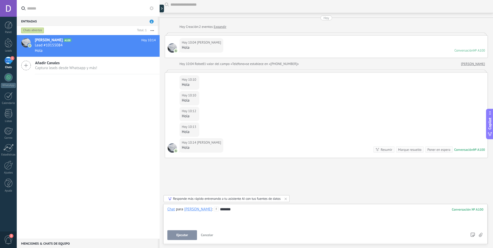
click at [186, 236] on span "Ejecutar" at bounding box center [183, 236] width 12 height 4
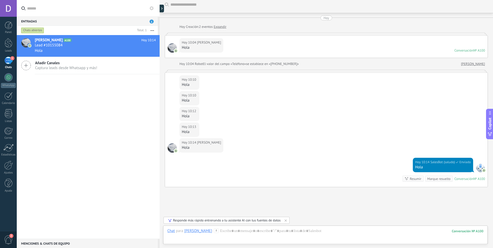
scroll to position [33, 0]
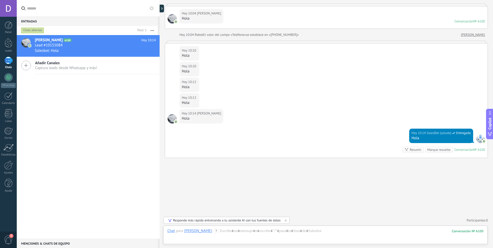
click at [261, 186] on div "Buscar Carga más [DATE] [DATE] Creación: 2 eventos Expandir [DATE] 10:04 [PERSO…" at bounding box center [327, 107] width 334 height 281
click at [349, 189] on div "Buscar Carga más [DATE] [DATE] Creación: 2 eventos Expandir [DATE] 10:04 [PERSO…" at bounding box center [327, 107] width 334 height 281
click at [286, 185] on div "Buscar Carga más [DATE] [DATE] Creación: 2 eventos Expandir [DATE] 10:04 [PERSO…" at bounding box center [327, 107] width 334 height 281
click at [147, 51] on use at bounding box center [147, 51] width 3 height 1
click at [168, 54] on span "Conversación cerrada" at bounding box center [171, 54] width 35 height 10
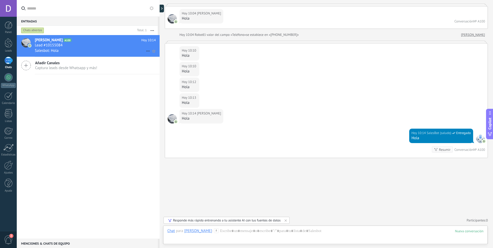
scroll to position [41, 0]
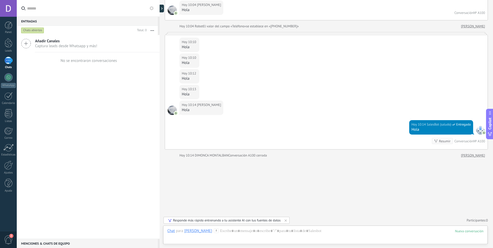
click at [116, 89] on div "Añadir Canales Captura leads desde Whatsapp y más! No se encontraron conversaci…" at bounding box center [88, 137] width 143 height 204
drag, startPoint x: 124, startPoint y: 91, endPoint x: 60, endPoint y: 51, distance: 76.4
click at [122, 91] on div "Añadir Canales Captura leads desde Whatsapp y más! No se encontraron conversaci…" at bounding box center [88, 137] width 143 height 204
click at [41, 75] on div "Añadir Canales Captura leads desde Whatsapp y más! No se encontraron conversaci…" at bounding box center [88, 137] width 143 height 204
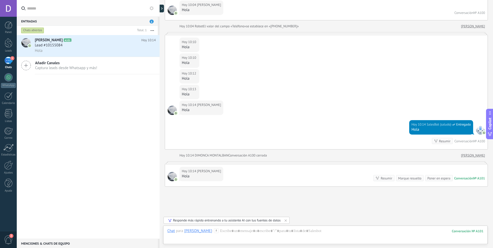
scroll to position [89, 0]
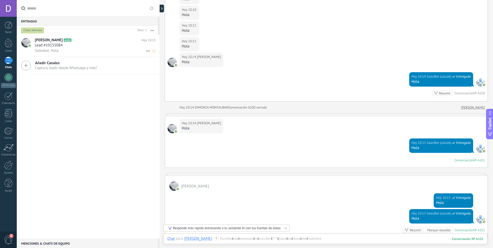
click at [146, 50] on icon at bounding box center [148, 51] width 6 height 6
click at [158, 53] on span "Conversación cerrada" at bounding box center [171, 54] width 35 height 10
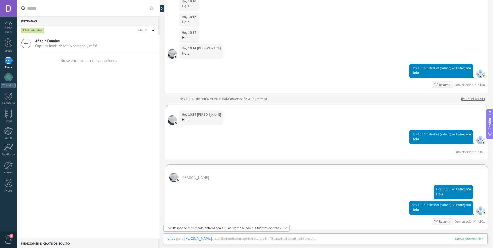
click at [127, 103] on div "Añadir Canales Captura leads desde Whatsapp y más! No se encontraron conversaci…" at bounding box center [88, 137] width 143 height 204
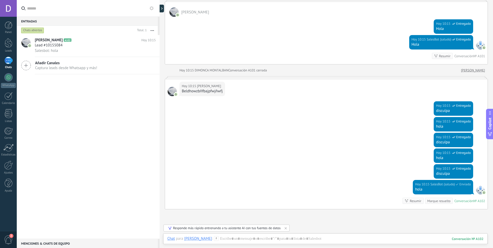
scroll to position [315, 0]
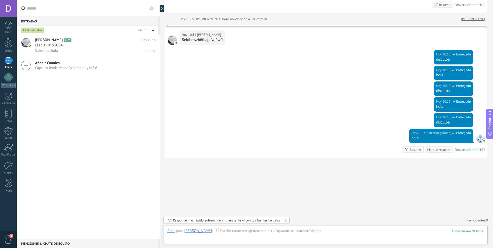
click at [148, 53] on icon at bounding box center [148, 51] width 6 height 6
click at [168, 51] on span "Conversación cerrada" at bounding box center [171, 54] width 35 height 10
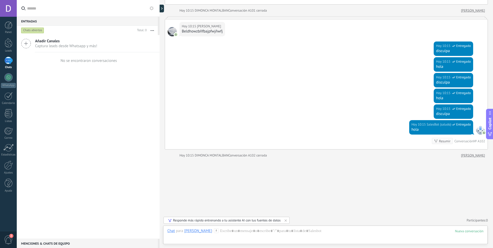
click at [58, 109] on div "Añadir Canales Captura leads desde Whatsapp y más! No se encontraron conversaci…" at bounding box center [88, 137] width 143 height 204
click at [8, 44] on div at bounding box center [9, 43] width 8 height 10
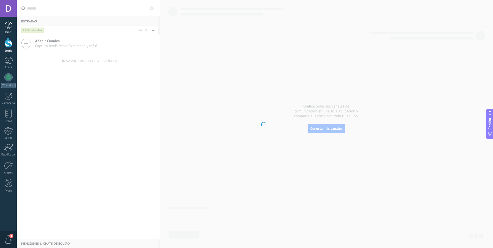
click at [11, 27] on div at bounding box center [9, 25] width 8 height 8
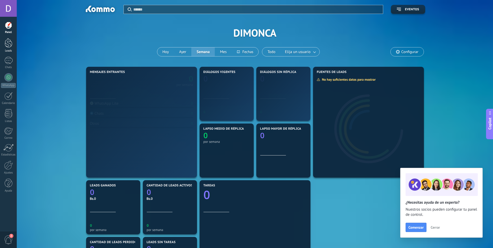
click at [13, 50] on div "Leads" at bounding box center [8, 50] width 15 height 3
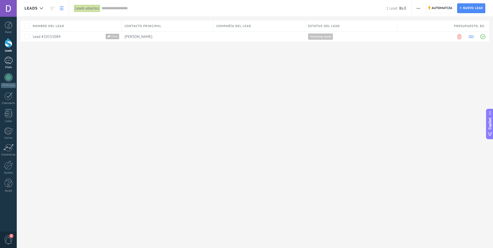
click at [8, 58] on div "1" at bounding box center [8, 60] width 8 height 7
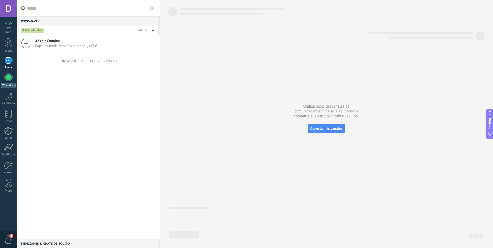
click at [7, 77] on div at bounding box center [8, 77] width 8 height 8
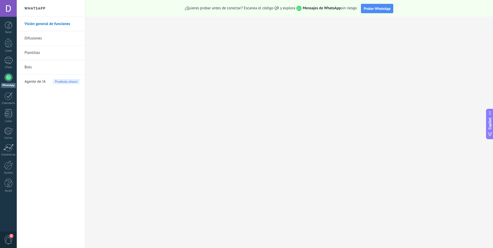
click at [45, 38] on link "Difusiones" at bounding box center [52, 38] width 55 height 14
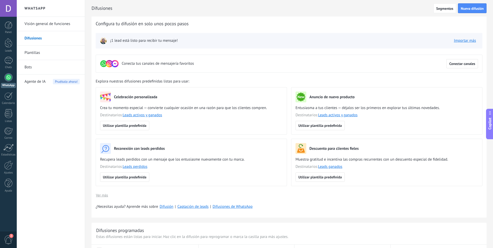
click at [43, 53] on link "Plantillas" at bounding box center [52, 53] width 55 height 14
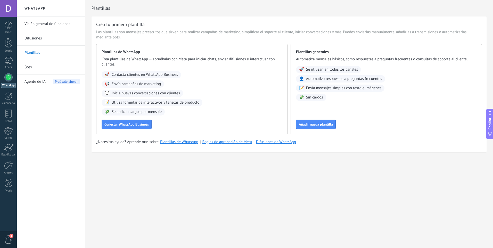
click at [41, 72] on link "Bots" at bounding box center [52, 67] width 55 height 14
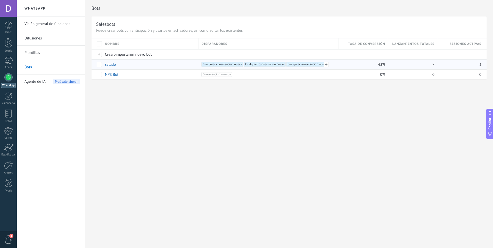
click at [301, 65] on span "Cualquier conversación nueva +0" at bounding box center [307, 64] width 42 height 5
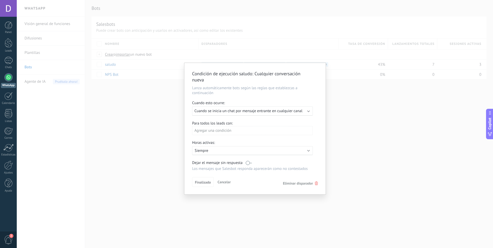
click at [317, 182] on use at bounding box center [316, 184] width 3 height 4
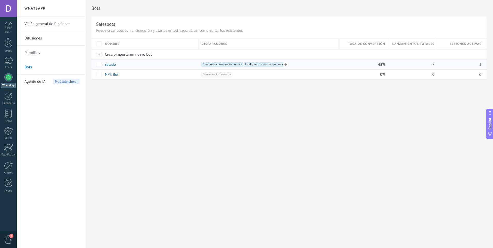
click at [267, 63] on span "Cualquier conversación nueva +0" at bounding box center [265, 64] width 42 height 5
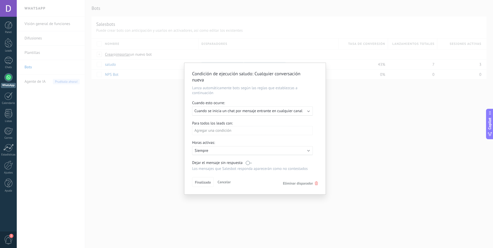
click at [292, 182] on span "Eliminar disparador" at bounding box center [298, 183] width 30 height 5
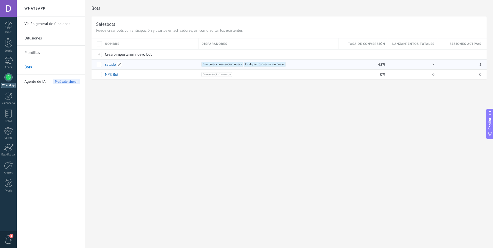
click at [113, 67] on div "saludo" at bounding box center [149, 65] width 94 height 10
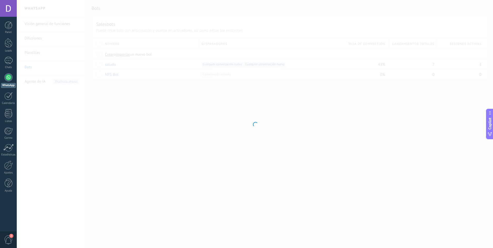
type input "******"
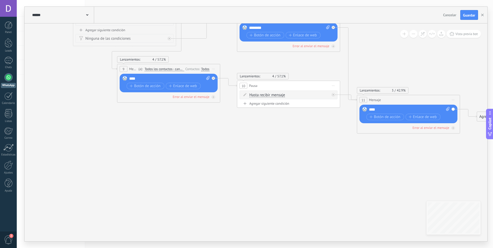
click at [216, 137] on icon at bounding box center [258, 65] width 751 height 396
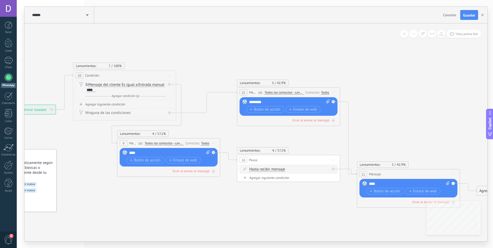
click at [234, 209] on icon at bounding box center [258, 139] width 751 height 396
click at [315, 146] on icon at bounding box center [258, 139] width 751 height 396
click at [153, 201] on icon at bounding box center [258, 139] width 751 height 396
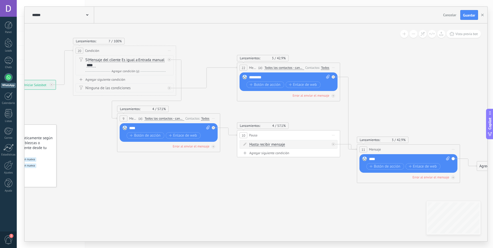
drag, startPoint x: 285, startPoint y: 217, endPoint x: 242, endPoint y: 197, distance: 47.3
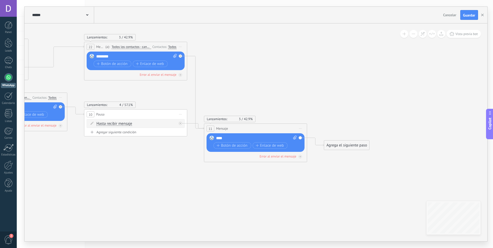
drag, startPoint x: 245, startPoint y: 196, endPoint x: 91, endPoint y: 176, distance: 155.4
click at [90, 176] on icon at bounding box center [105, 94] width 751 height 396
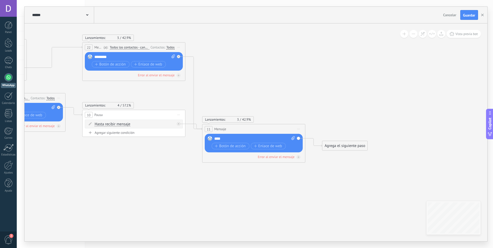
click at [300, 130] on span "Iniciar vista previa aquí Cambiar nombre Duplicar [GEOGRAPHIC_DATA]" at bounding box center [299, 128] width 8 height 7
click at [317, 162] on div "Borrar" at bounding box center [322, 162] width 51 height 9
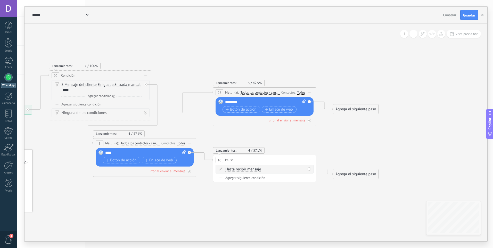
drag, startPoint x: 195, startPoint y: 149, endPoint x: 336, endPoint y: 190, distance: 147.2
click at [336, 190] on icon at bounding box center [174, 126] width 631 height 370
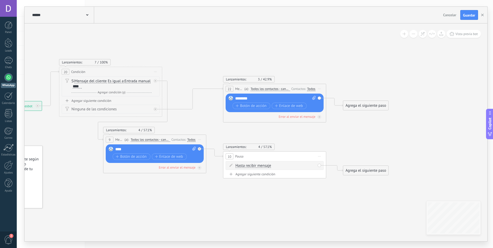
click at [322, 157] on span "Iniciar vista previa aquí Cambiar nombre Duplicar [GEOGRAPHIC_DATA]" at bounding box center [320, 156] width 8 height 7
drag, startPoint x: 327, startPoint y: 191, endPoint x: 323, endPoint y: 191, distance: 4.7
click at [328, 191] on div "Borrar" at bounding box center [343, 190] width 51 height 9
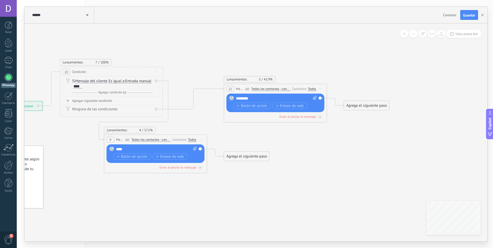
drag, startPoint x: 246, startPoint y: 202, endPoint x: 322, endPoint y: 196, distance: 75.8
click at [322, 196] on icon at bounding box center [185, 120] width 631 height 365
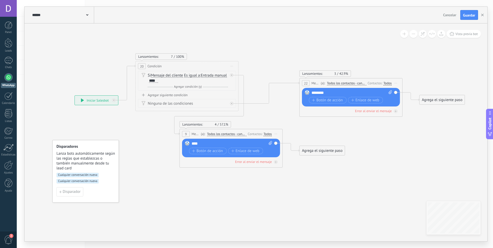
click at [278, 136] on span "Iniciar vista previa aquí Cambiar nombre Duplicar [GEOGRAPHIC_DATA]" at bounding box center [276, 133] width 8 height 7
click at [293, 170] on div "Borrar" at bounding box center [299, 167] width 51 height 9
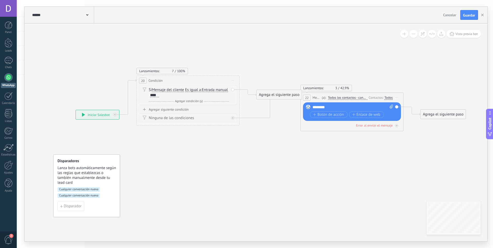
drag, startPoint x: 276, startPoint y: 193, endPoint x: 277, endPoint y: 207, distance: 14.5
click at [277, 207] on icon at bounding box center [262, 104] width 631 height 314
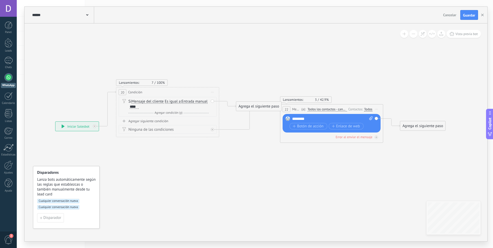
drag, startPoint x: 285, startPoint y: 156, endPoint x: 261, endPoint y: 170, distance: 28.4
click at [261, 170] on icon at bounding box center [241, 115] width 631 height 314
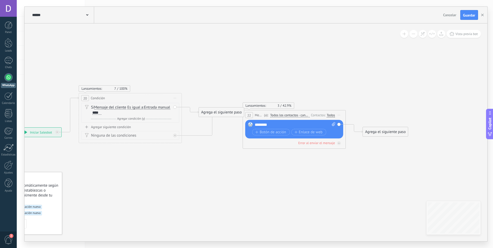
drag, startPoint x: 313, startPoint y: 163, endPoint x: 254, endPoint y: 163, distance: 59.4
click at [254, 163] on icon at bounding box center [204, 121] width 631 height 314
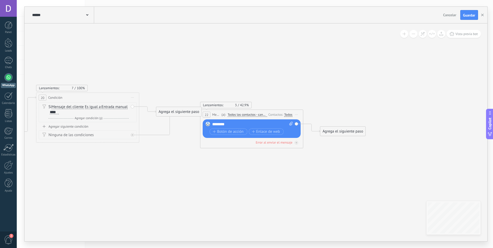
click at [282, 163] on icon at bounding box center [161, 121] width 631 height 314
click at [171, 148] on icon at bounding box center [161, 121] width 631 height 314
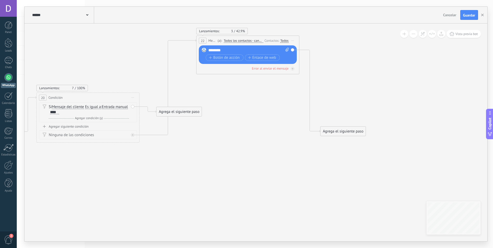
drag, startPoint x: 277, startPoint y: 112, endPoint x: 273, endPoint y: 32, distance: 80.1
click at [273, 38] on div "Contactos:" at bounding box center [273, 40] width 16 height 5
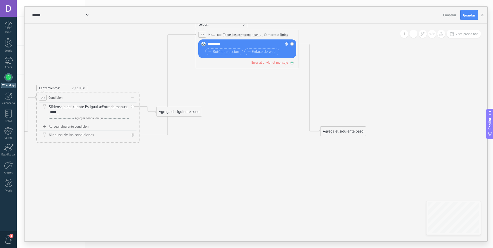
drag, startPoint x: 268, startPoint y: 27, endPoint x: 271, endPoint y: 64, distance: 37.0
click at [271, 64] on div "Lanzamientos: 3 42.9% Enviados: 3 Leídos: 0 22 Mensaje ******* (a): Todos los c…" at bounding box center [247, 49] width 103 height 39
drag, startPoint x: 218, startPoint y: 68, endPoint x: 216, endPoint y: 110, distance: 42.1
click at [98, 159] on div "Lanzamientos: 7 100% 20 Condición ********* Iniciar vista previa aquí Cambiar n…" at bounding box center [98, 159] width 0 height 0
drag, startPoint x: 221, startPoint y: 65, endPoint x: 209, endPoint y: 97, distance: 34.0
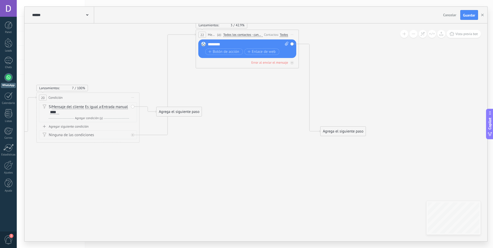
click at [98, 159] on div "Lanzamientos: 7 100% 20 Condición ********* Iniciar vista previa aquí Cambiar n…" at bounding box center [98, 159] width 0 height 0
drag, startPoint x: 214, startPoint y: 58, endPoint x: 214, endPoint y: 61, distance: 2.6
click at [214, 61] on div "Otra respuesta Sin respuesta Error al enviar el mensaje" at bounding box center [247, 61] width 98 height 7
drag, startPoint x: 213, startPoint y: 64, endPoint x: 222, endPoint y: 72, distance: 12.1
click at [98, 159] on div "Lanzamientos: 7 100% 20 Condición ********* Iniciar vista previa aquí Cambiar n…" at bounding box center [98, 159] width 0 height 0
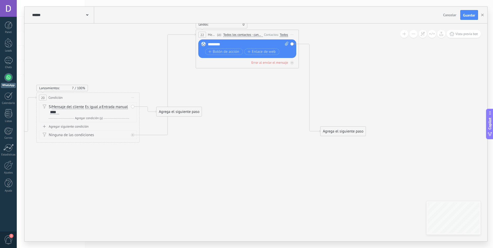
click at [289, 98] on icon at bounding box center [161, 86] width 631 height 371
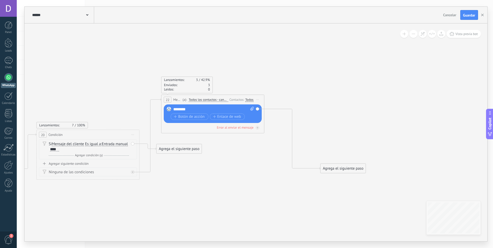
drag, startPoint x: 289, startPoint y: 69, endPoint x: 255, endPoint y: 97, distance: 44.4
click at [255, 97] on span "Iniciar vista previa aquí Cambiar nombre Duplicar [GEOGRAPHIC_DATA]" at bounding box center [258, 99] width 8 height 7
click at [189, 153] on div "Agrega el siguiente paso Mensaje Mensaje Mensaje Reacción Comentario Enviar men…" at bounding box center [179, 149] width 46 height 10
click at [190, 149] on div "Agrega el siguiente paso" at bounding box center [179, 149] width 45 height 9
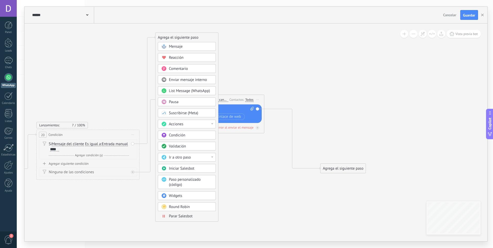
drag, startPoint x: 194, startPoint y: 149, endPoint x: 193, endPoint y: 38, distance: 111.2
click at [193, 38] on div "Agrega el siguiente paso" at bounding box center [187, 37] width 63 height 9
click at [194, 49] on div "Mensaje" at bounding box center [190, 46] width 43 height 5
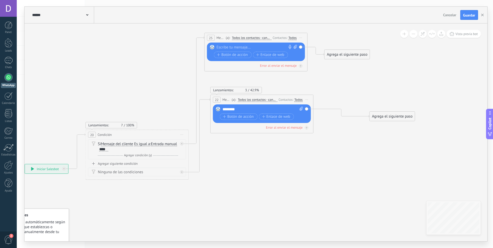
click at [236, 45] on div at bounding box center [255, 47] width 77 height 5
click at [353, 84] on icon at bounding box center [209, 106] width 631 height 405
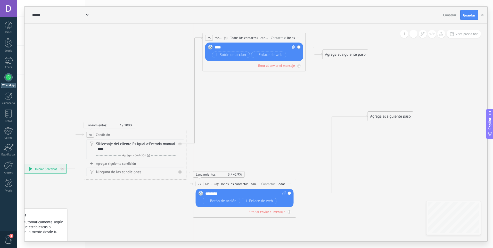
drag, startPoint x: 285, startPoint y: 97, endPoint x: 271, endPoint y: 182, distance: 86.2
click at [271, 182] on div "22 Mensaje ******* (a): Todos los contactos - canales seleccionados Todos los c…" at bounding box center [245, 184] width 103 height 10
click at [266, 33] on icon at bounding box center [209, 125] width 631 height 443
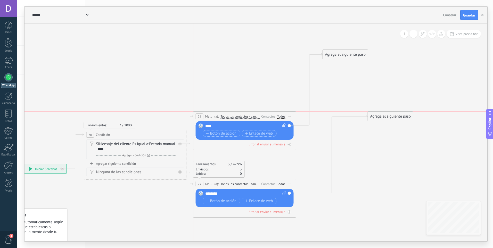
drag, startPoint x: 271, startPoint y: 35, endPoint x: 261, endPoint y: 115, distance: 80.7
click at [261, 115] on div "25 Mensaje ******* (a): Todos los contactos - canales seleccionados Todos los c…" at bounding box center [245, 117] width 103 height 10
click at [368, 163] on icon at bounding box center [209, 134] width 631 height 426
drag, startPoint x: 385, startPoint y: 120, endPoint x: 342, endPoint y: 197, distance: 88.6
click at [342, 197] on div "Agrega el siguiente paso" at bounding box center [345, 193] width 45 height 9
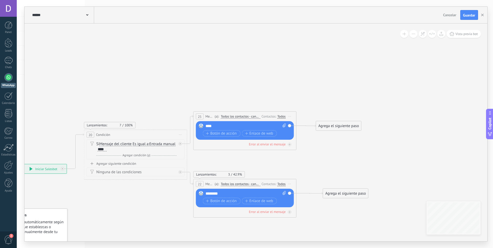
drag, startPoint x: 351, startPoint y: 57, endPoint x: 344, endPoint y: 128, distance: 71.8
click at [344, 128] on div "Agrega el siguiente paso" at bounding box center [338, 126] width 45 height 9
click at [366, 147] on icon at bounding box center [187, 164] width 586 height 364
click at [355, 129] on div "Agrega el siguiente paso" at bounding box center [338, 126] width 45 height 9
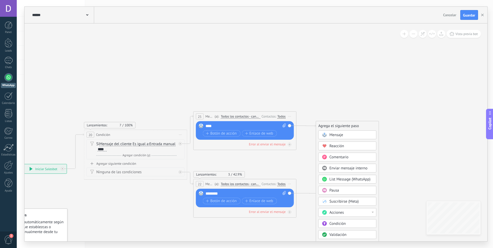
click at [337, 196] on div "Mensaje Mensaje Mensaje Reacción Comentario Enviar mensaje interno" at bounding box center [348, 221] width 58 height 180
click at [337, 192] on span "Pausa" at bounding box center [335, 190] width 10 height 5
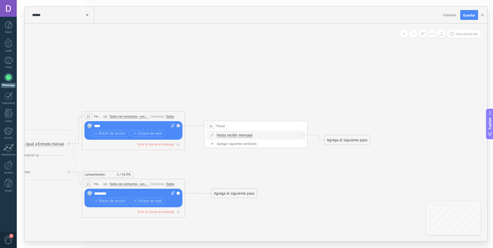
click at [359, 142] on div "Agrega el siguiente paso" at bounding box center [347, 140] width 45 height 9
click at [347, 151] on span "Mensaje" at bounding box center [345, 149] width 14 height 5
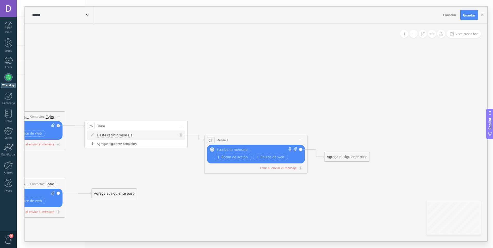
click at [251, 148] on div at bounding box center [255, 149] width 77 height 5
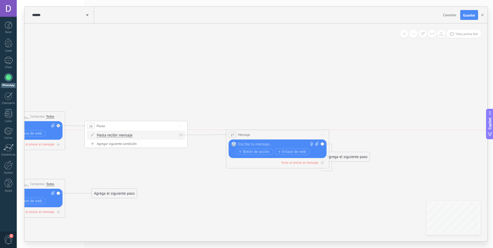
drag, startPoint x: 264, startPoint y: 139, endPoint x: 286, endPoint y: 135, distance: 22.1
click at [286, 135] on div "27 Mensaje ******* (a): Todos los contactos - canales seleccionados Todos los c…" at bounding box center [278, 135] width 103 height 10
click at [273, 145] on div at bounding box center [276, 144] width 77 height 5
drag, startPoint x: 365, startPoint y: 176, endPoint x: 393, endPoint y: 145, distance: 41.7
click at [393, 145] on div "Agrega el siguiente paso" at bounding box center [375, 145] width 45 height 9
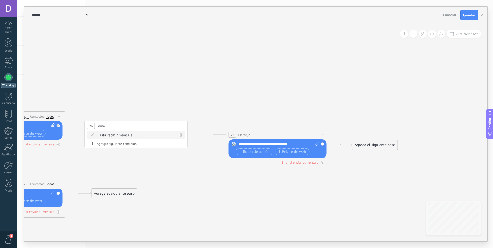
click at [393, 145] on div "Agrega el siguiente paso" at bounding box center [375, 145] width 45 height 9
click at [345, 162] on icon at bounding box center [86, 164] width 847 height 364
click at [374, 143] on div "Agrega el siguiente paso" at bounding box center [375, 145] width 45 height 9
click at [372, 154] on span "Mensaje" at bounding box center [373, 154] width 14 height 5
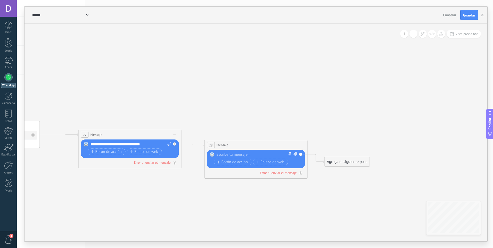
click at [304, 145] on span "Iniciar vista previa aquí Cambiar nombre Duplicar [GEOGRAPHIC_DATA]" at bounding box center [301, 144] width 8 height 7
click at [314, 178] on div "Borrar" at bounding box center [324, 178] width 51 height 9
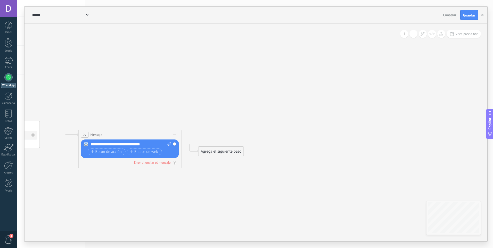
click at [220, 153] on div "Agrega el siguiente paso" at bounding box center [221, 151] width 45 height 9
click at [223, 213] on div "Pausa" at bounding box center [230, 216] width 58 height 9
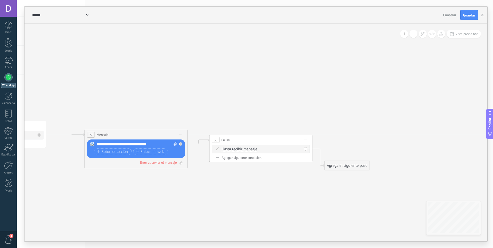
drag, startPoint x: 277, startPoint y: 151, endPoint x: 282, endPoint y: 141, distance: 11.4
click at [282, 141] on div "30 Pausa ***** Iniciar vista previa aquí Cambiar nombre Duplicar [GEOGRAPHIC_DA…" at bounding box center [261, 140] width 103 height 10
click at [349, 169] on div "Agrega el siguiente paso" at bounding box center [347, 166] width 45 height 9
click at [349, 174] on span "Mensaje" at bounding box center [345, 174] width 14 height 5
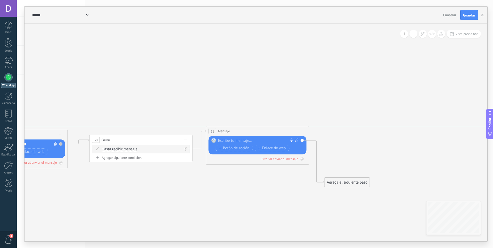
drag, startPoint x: 278, startPoint y: 164, endPoint x: 279, endPoint y: 93, distance: 70.2
click at [279, 126] on div "31 Mensaje ******* (a): Todos los contactos - canales seleccionados Todos los c…" at bounding box center [257, 131] width 103 height 10
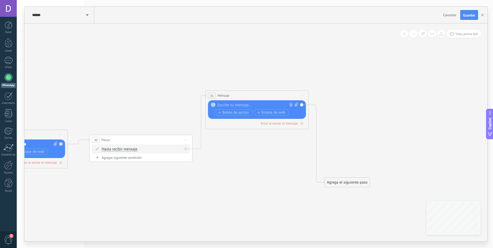
click at [303, 96] on icon at bounding box center [302, 95] width 3 height 1
click at [312, 132] on div "Borrar" at bounding box center [326, 129] width 51 height 9
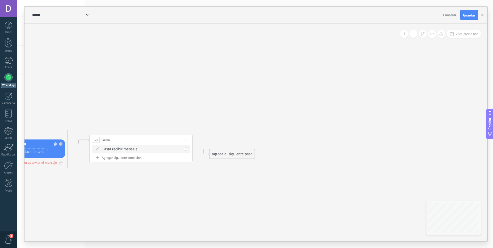
click at [241, 156] on div "Agrega el siguiente paso" at bounding box center [232, 154] width 45 height 9
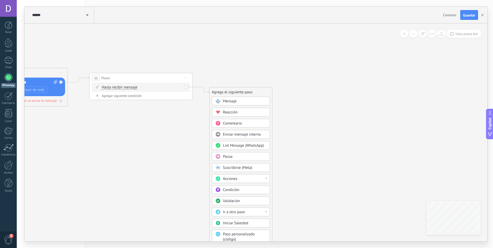
click at [248, 202] on div "Validación" at bounding box center [244, 201] width 43 height 5
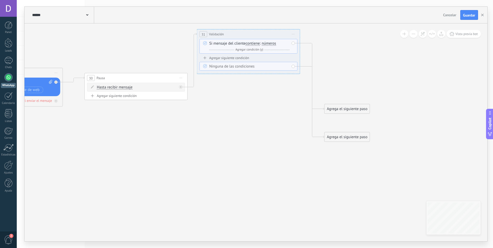
drag, startPoint x: 248, startPoint y: 91, endPoint x: 241, endPoint y: 33, distance: 58.5
click at [241, 33] on div "**********" at bounding box center [248, 34] width 103 height 10
click at [252, 43] on span "contiene" at bounding box center [253, 44] width 14 height 4
click at [252, 43] on button "contiene" at bounding box center [275, 43] width 65 height 9
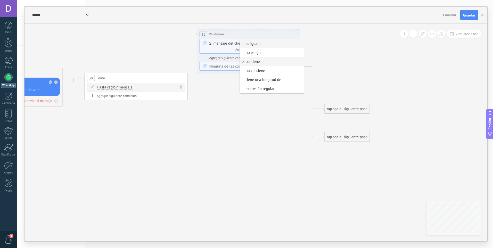
click at [260, 44] on span "es igual a" at bounding box center [271, 43] width 62 height 5
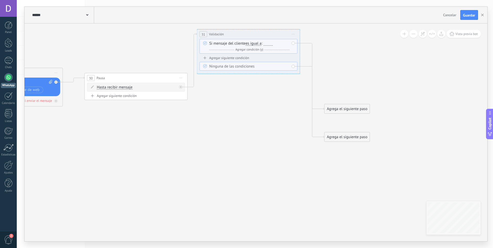
click at [265, 43] on div at bounding box center [267, 44] width 10 height 5
click at [273, 44] on div at bounding box center [268, 44] width 9 height 4
drag, startPoint x: 347, startPoint y: 109, endPoint x: 366, endPoint y: 73, distance: 41.1
click at [366, 73] on div "Agrega el siguiente paso" at bounding box center [367, 73] width 45 height 9
click at [370, 75] on div "Agrega el siguiente paso" at bounding box center [367, 73] width 45 height 9
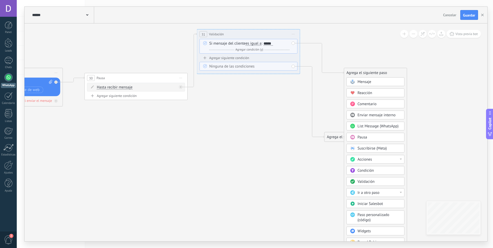
click at [372, 137] on div "Pausa" at bounding box center [379, 137] width 43 height 5
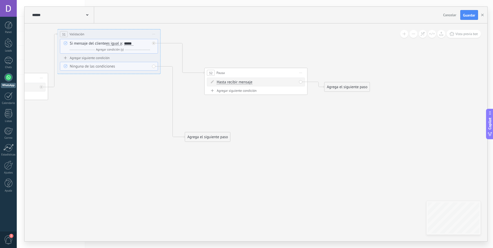
click at [247, 83] on span "Hasta recibir mensaje" at bounding box center [235, 82] width 36 height 4
click at [247, 83] on button "Hasta recibir mensaje" at bounding box center [246, 82] width 65 height 9
click at [240, 94] on span "Temporizador" at bounding box center [242, 91] width 62 height 5
click at [257, 82] on input "*" at bounding box center [255, 83] width 2 height 4
click at [257, 82] on span ": * horas * min * sec" at bounding box center [255, 82] width 32 height 5
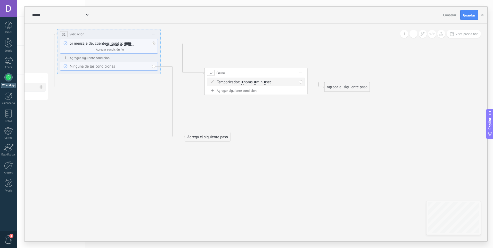
click at [257, 83] on input "*" at bounding box center [255, 83] width 2 height 4
type input "*"
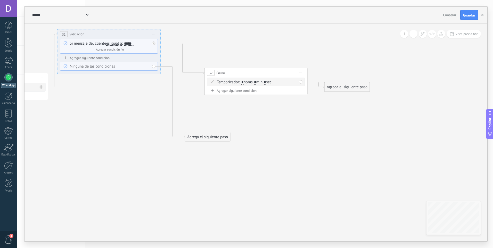
click at [271, 82] on span ": * horas * min * sec" at bounding box center [255, 82] width 32 height 5
click at [266, 82] on input "*" at bounding box center [265, 83] width 2 height 4
type input "**"
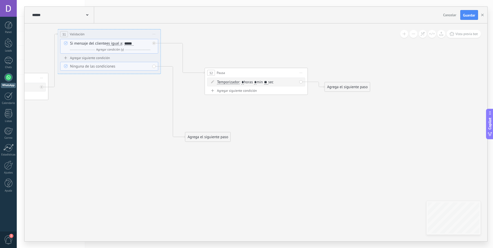
click at [338, 86] on div "Agrega el siguiente paso" at bounding box center [347, 87] width 45 height 9
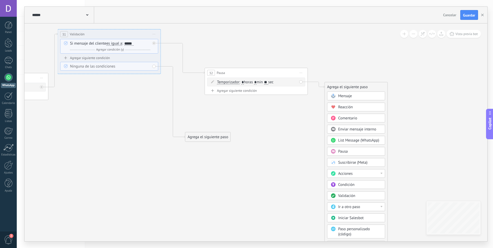
click at [340, 95] on span "Mensaje" at bounding box center [346, 96] width 14 height 5
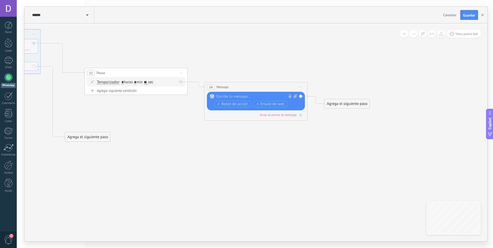
click at [243, 95] on div at bounding box center [255, 96] width 77 height 5
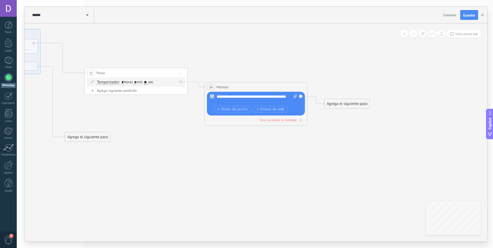
drag, startPoint x: 236, startPoint y: 204, endPoint x: 298, endPoint y: 199, distance: 61.8
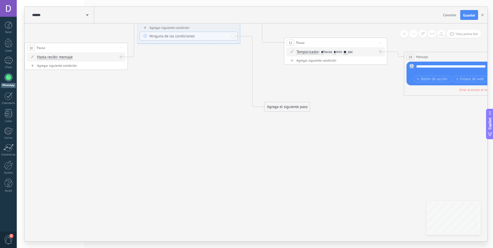
drag, startPoint x: 243, startPoint y: 175, endPoint x: 340, endPoint y: 171, distance: 97.4
click at [338, 172] on icon at bounding box center [8, 55] width 1345 height 371
drag, startPoint x: 260, startPoint y: 169, endPoint x: 398, endPoint y: 188, distance: 139.6
click at [402, 187] on icon at bounding box center [10, 55] width 1345 height 371
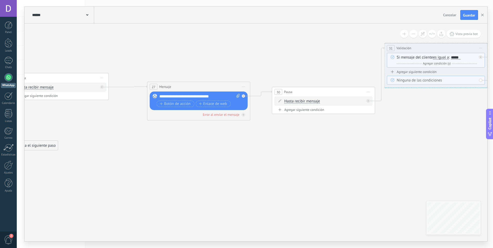
drag, startPoint x: 255, startPoint y: 165, endPoint x: 164, endPoint y: 153, distance: 92.0
click at [386, 178] on icon at bounding box center [256, 99] width 1345 height 371
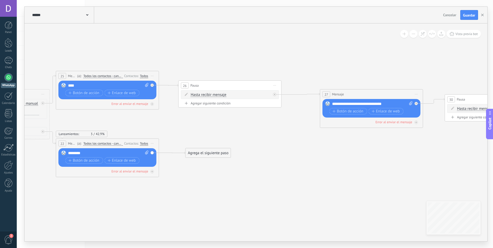
drag, startPoint x: 269, startPoint y: 152, endPoint x: 310, endPoint y: 150, distance: 41.1
click at [310, 150] on icon at bounding box center [429, 107] width 1345 height 371
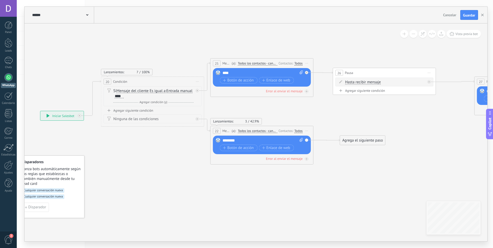
drag, startPoint x: 134, startPoint y: 223, endPoint x: 267, endPoint y: 211, distance: 133.2
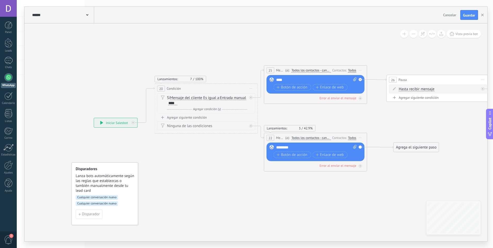
drag, startPoint x: 195, startPoint y: 188, endPoint x: 249, endPoint y: 195, distance: 54.1
click at [108, 204] on span "Cualquier conversación nueva" at bounding box center [97, 204] width 42 height 5
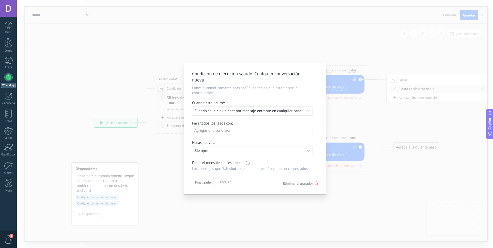
click at [302, 182] on span "Eliminar disparador" at bounding box center [298, 183] width 30 height 5
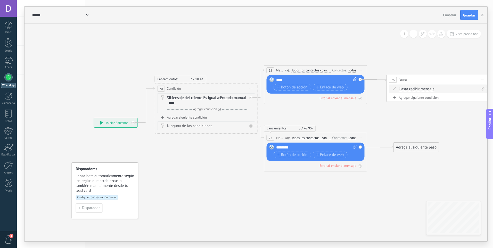
drag, startPoint x: 208, startPoint y: 172, endPoint x: 161, endPoint y: 173, distance: 47.0
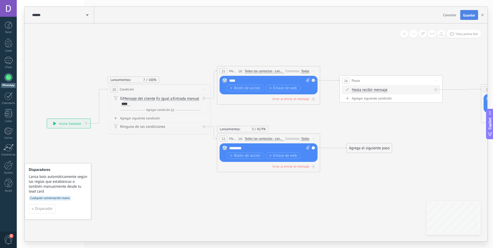
click at [466, 14] on span "Guardar" at bounding box center [469, 15] width 12 height 4
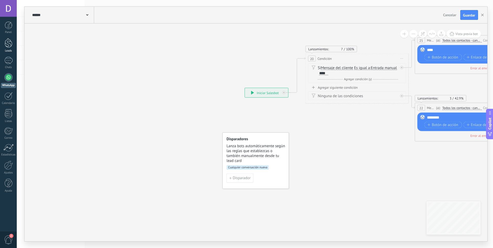
click at [7, 44] on div at bounding box center [9, 43] width 8 height 10
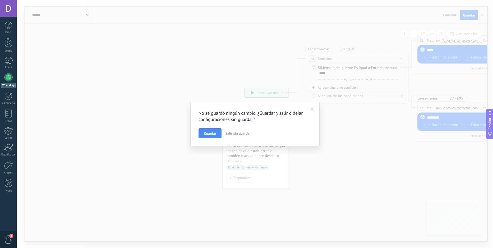
click at [216, 134] on span "Guardar" at bounding box center [210, 134] width 12 height 4
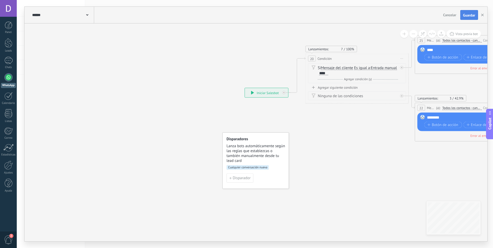
click at [464, 13] on span "Guardar" at bounding box center [469, 15] width 12 height 4
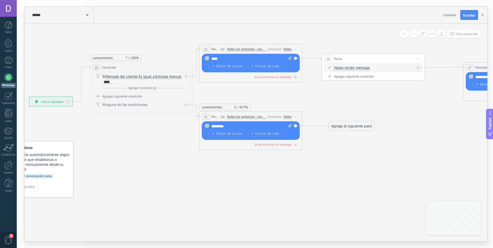
drag, startPoint x: 368, startPoint y: 154, endPoint x: 135, endPoint y: 166, distance: 233.9
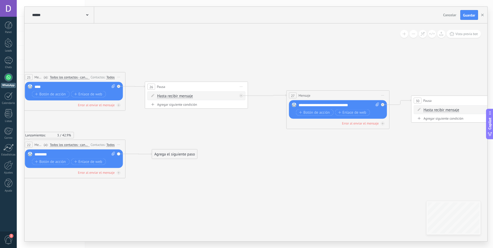
drag, startPoint x: 306, startPoint y: 197, endPoint x: 202, endPoint y: 207, distance: 104.5
click at [202, 207] on icon at bounding box center [395, 108] width 1345 height 371
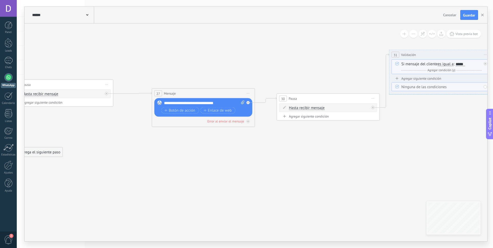
drag, startPoint x: 379, startPoint y: 177, endPoint x: 155, endPoint y: 167, distance: 224.2
click at [155, 167] on icon at bounding box center [260, 106] width 1345 height 371
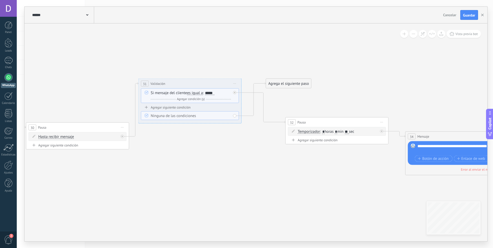
drag, startPoint x: 401, startPoint y: 136, endPoint x: 245, endPoint y: 173, distance: 160.2
click at [245, 173] on icon at bounding box center [10, 135] width 1345 height 371
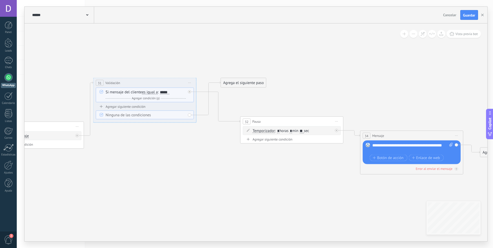
drag, startPoint x: 398, startPoint y: 184, endPoint x: 244, endPoint y: 164, distance: 156.0
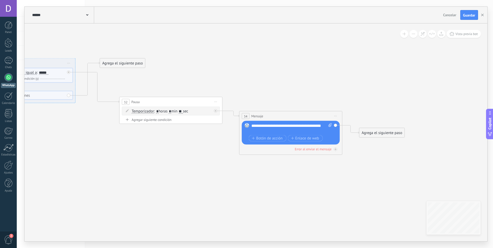
click at [388, 133] on div "Agrega el siguiente paso" at bounding box center [382, 133] width 45 height 9
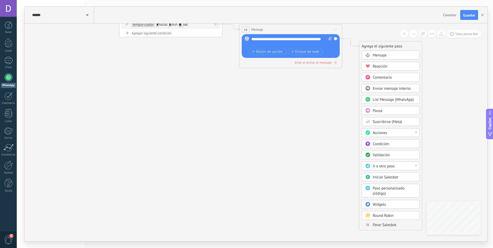
click at [396, 226] on span "Parar Salesbot" at bounding box center [385, 225] width 24 height 5
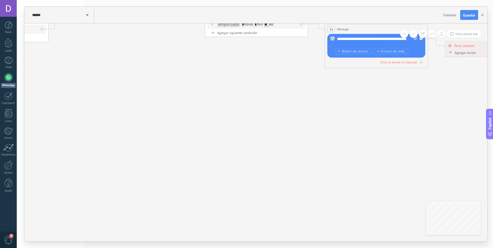
drag, startPoint x: 413, startPoint y: 125, endPoint x: 428, endPoint y: 138, distance: 19.8
drag, startPoint x: 294, startPoint y: 144, endPoint x: 359, endPoint y: 154, distance: 66.1
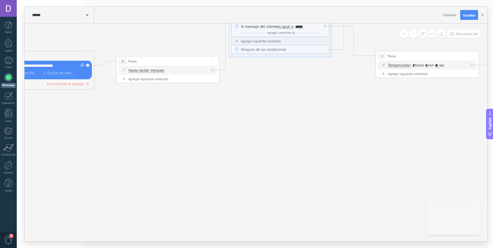
drag, startPoint x: 155, startPoint y: 141, endPoint x: 290, endPoint y: 149, distance: 135.3
click at [301, 149] on icon at bounding box center [100, 68] width 1345 height 371
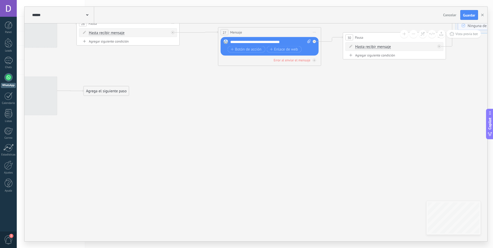
drag, startPoint x: 140, startPoint y: 145, endPoint x: 215, endPoint y: 117, distance: 79.6
click at [307, 104] on icon at bounding box center [327, 45] width 1345 height 371
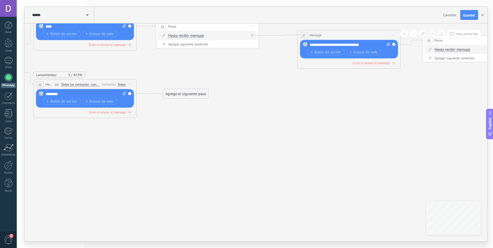
drag, startPoint x: 162, startPoint y: 137, endPoint x: 177, endPoint y: 165, distance: 32.1
click at [177, 165] on icon at bounding box center [406, 47] width 1345 height 371
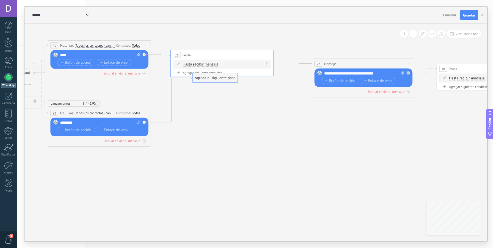
drag, startPoint x: 195, startPoint y: 125, endPoint x: 210, endPoint y: 78, distance: 49.3
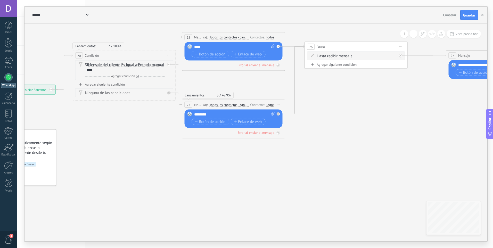
drag, startPoint x: 225, startPoint y: 124, endPoint x: 361, endPoint y: 116, distance: 137.0
click at [474, 16] on span "Guardar" at bounding box center [469, 15] width 12 height 4
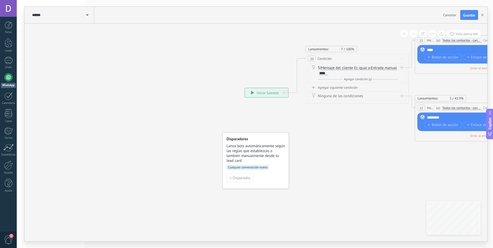
click at [262, 94] on div "**********" at bounding box center [266, 92] width 43 height 9
click at [470, 16] on span "Guardar" at bounding box center [469, 15] width 12 height 4
click at [253, 169] on span "Cualquier conversación nueva" at bounding box center [248, 167] width 42 height 5
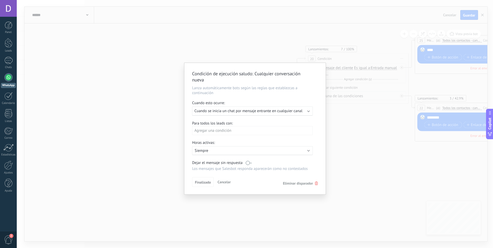
click at [308, 185] on span "Eliminar disparador" at bounding box center [298, 183] width 30 height 5
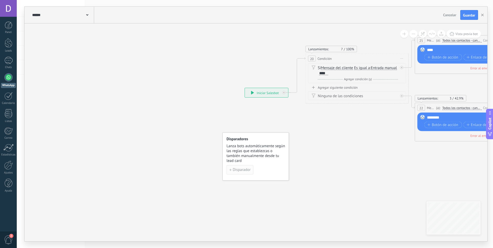
click at [239, 171] on span "Disparador" at bounding box center [242, 170] width 18 height 4
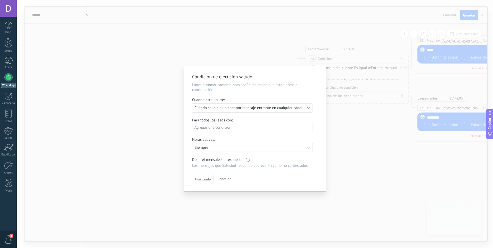
click at [229, 111] on div "Ejecutar: Cuando se inicia un chat por mensaje entrante en cualquier canal" at bounding box center [252, 107] width 121 height 9
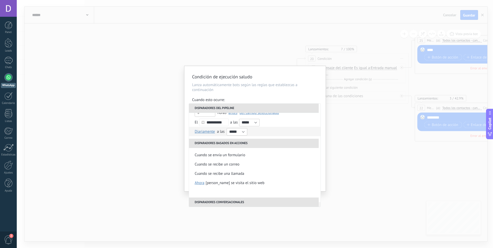
scroll to position [122, 0]
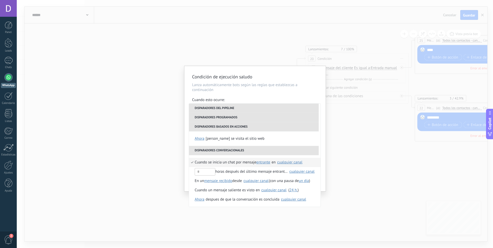
click at [289, 162] on div "cualquier canal" at bounding box center [289, 163] width 25 height 4
click at [324, 143] on div "Condición de ejecución saludo Lanza automáticamente bots según las reglas que e…" at bounding box center [255, 128] width 141 height 125
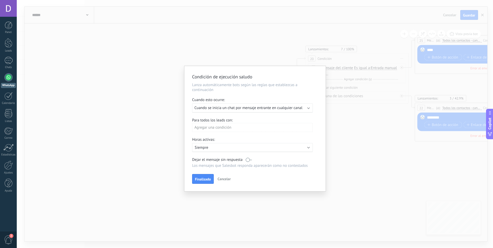
click at [201, 178] on span "Finalizado" at bounding box center [203, 180] width 16 height 4
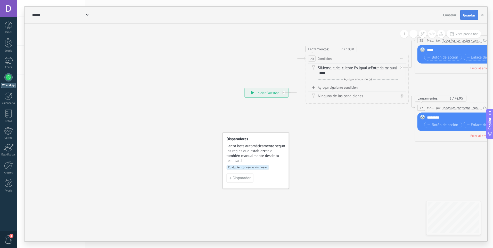
click at [467, 15] on span "Guardar" at bounding box center [469, 15] width 12 height 4
click at [6, 61] on div "1" at bounding box center [8, 60] width 8 height 7
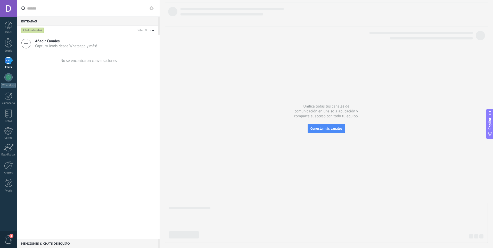
click at [191, 91] on div at bounding box center [326, 123] width 323 height 241
click at [65, 121] on div "[PERSON_NAME] A103 [DATE] 10:20 Lead #10155084 Salesbot: hola Añadir Canales Ca…" at bounding box center [88, 137] width 143 height 204
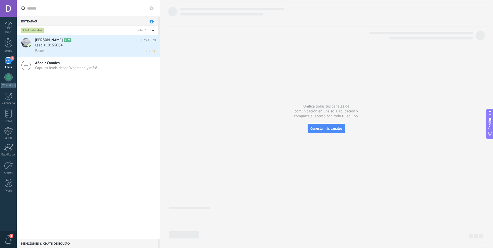
click at [60, 50] on div "Panes" at bounding box center [95, 50] width 121 height 5
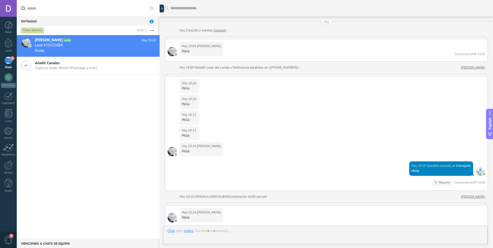
scroll to position [391, 0]
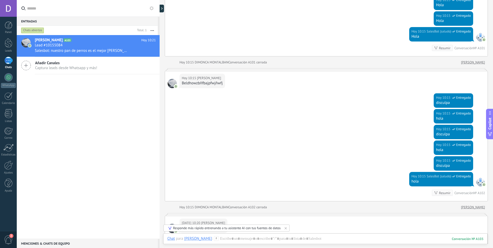
scroll to position [420, 0]
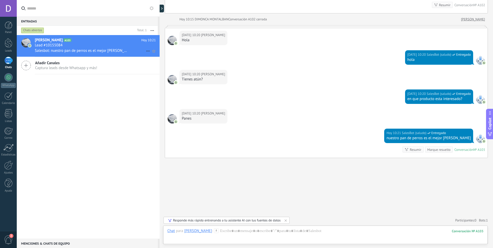
click at [145, 53] on icon at bounding box center [148, 51] width 6 height 6
click at [147, 129] on div at bounding box center [246, 124] width 493 height 248
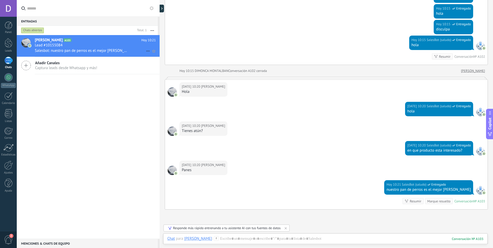
click at [147, 50] on icon "Conversación cerrada" at bounding box center [148, 51] width 6 height 6
click at [159, 55] on span "Conversación cerrada" at bounding box center [171, 54] width 35 height 10
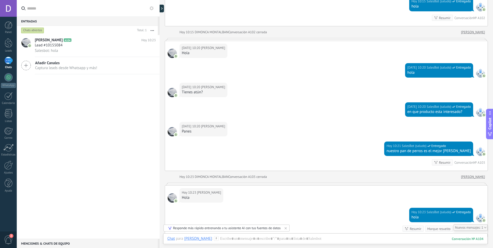
scroll to position [487, 0]
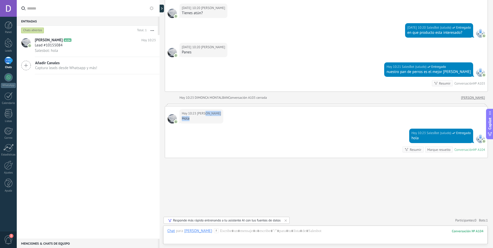
drag, startPoint x: 461, startPoint y: 113, endPoint x: 457, endPoint y: 121, distance: 9.0
click at [457, 121] on div "Hoy 10:23 Luis Hola" at bounding box center [326, 118] width 323 height 22
drag, startPoint x: 457, startPoint y: 121, endPoint x: 451, endPoint y: 110, distance: 11.7
click at [451, 110] on div "Hoy 10:23 Luis Hola" at bounding box center [326, 118] width 323 height 22
click at [395, 105] on div at bounding box center [326, 105] width 323 height 3
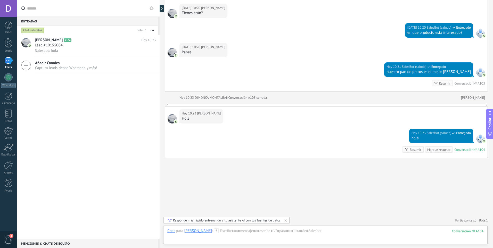
click at [154, 30] on icon "button" at bounding box center [152, 30] width 3 height 1
click at [100, 45] on div "Lead #10155084" at bounding box center [95, 45] width 121 height 5
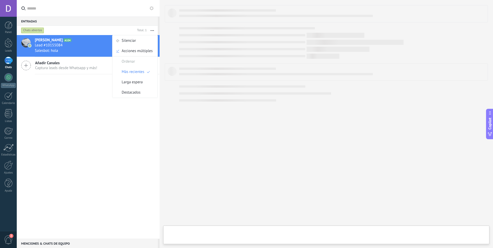
click at [88, 41] on h2 "Luis A104" at bounding box center [88, 40] width 107 height 5
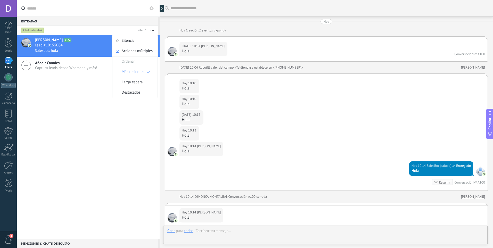
scroll to position [487, 0]
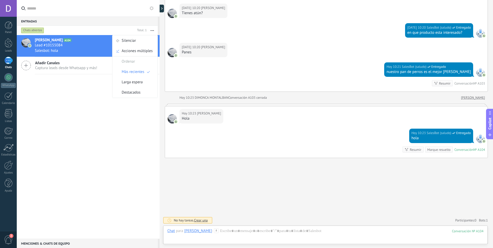
drag, startPoint x: 85, startPoint y: 150, endPoint x: 113, endPoint y: 80, distance: 75.7
click at [86, 149] on div "Luis A104 Hoy 10:23 Lead #10155084 Salesbot: hola Añadir Canales Captura leads …" at bounding box center [88, 137] width 143 height 204
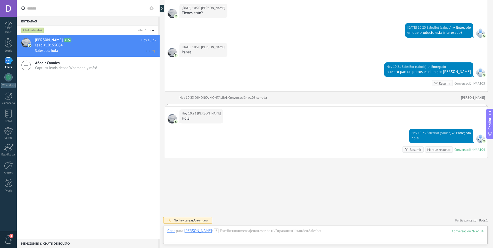
click at [145, 52] on icon at bounding box center [148, 51] width 6 height 6
click at [152, 55] on div "Conversación cerrada" at bounding box center [168, 54] width 41 height 10
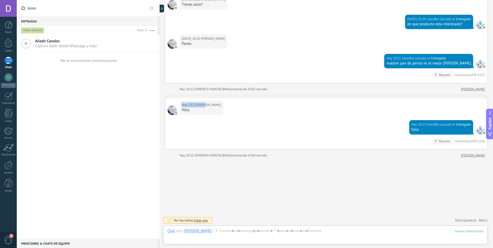
drag, startPoint x: 301, startPoint y: 97, endPoint x: 300, endPoint y: 103, distance: 6.2
click at [300, 103] on div "Hoy 10:23 Luis Hola Hoy 10:23 SalesBot (saludo) Entregado hola Resumir Resumir …" at bounding box center [326, 122] width 323 height 54
drag, startPoint x: 300, startPoint y: 103, endPoint x: 301, endPoint y: 124, distance: 20.9
click at [301, 124] on div "Hoy 10:23 SalesBot (saludo) Entregado hola Resumir Resumir Conversación № A104" at bounding box center [326, 134] width 323 height 29
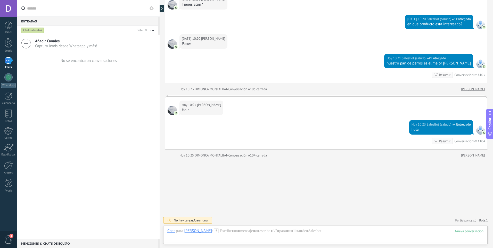
drag, startPoint x: 245, startPoint y: 110, endPoint x: 245, endPoint y: 116, distance: 6.7
click at [245, 116] on div "Hoy 10:23 Luis Hola" at bounding box center [326, 109] width 323 height 22
click at [80, 44] on span "Captura leads desde Whatsapp y más!" at bounding box center [66, 46] width 62 height 5
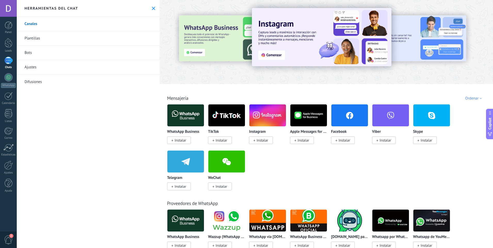
click at [152, 7] on icon at bounding box center [153, 8] width 3 height 3
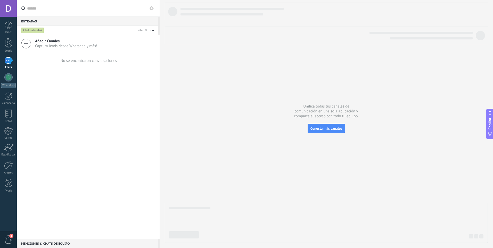
click at [140, 94] on div "Añadir Canales Captura leads desde Whatsapp y más! No se encontraron conversaci…" at bounding box center [88, 137] width 143 height 204
